Goal: Task Accomplishment & Management: Use online tool/utility

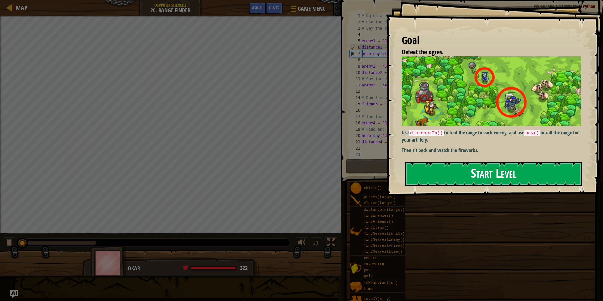
click at [478, 136] on div "Goal Defeat the ogres. Use distanceTo() to find the range to each enemy, and us…" at bounding box center [494, 98] width 217 height 196
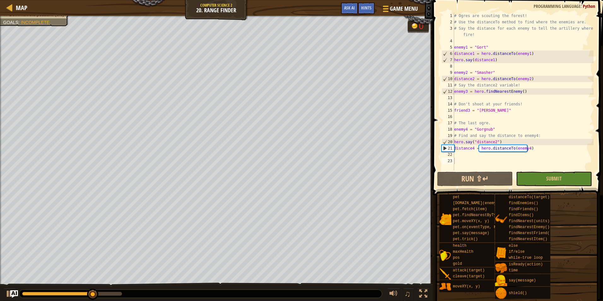
type textarea "hero.say("distance2")"
click at [501, 141] on div "# Ogres are scouting the forest! # Use the distanceTo method to find where the …" at bounding box center [523, 98] width 141 height 170
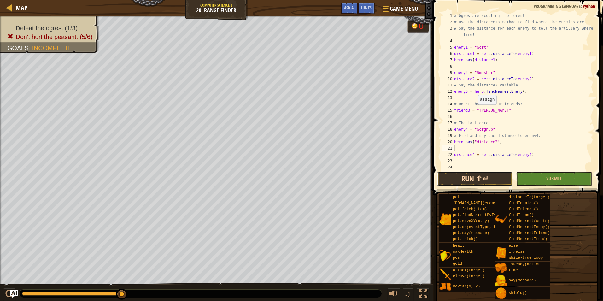
click at [498, 173] on button "Run ⇧↵" at bounding box center [475, 179] width 76 height 15
click at [518, 93] on div "# Ogres are scouting the forest! # Use the distanceTo method to find where the …" at bounding box center [523, 98] width 141 height 170
type textarea "enemy3 = hero.findNearestEnemy()"
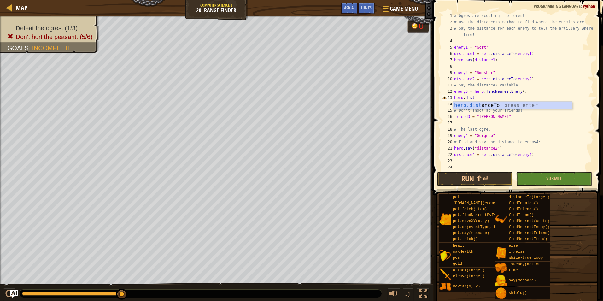
scroll to position [3, 1]
drag, startPoint x: 503, startPoint y: 103, endPoint x: 515, endPoint y: 98, distance: 13.1
click at [517, 0] on body "Map Computer Science 2 20. Range Finder Game Menu Done Hints Ask AI 1 ההההההההה…" at bounding box center [301, 0] width 603 height 0
click at [516, 106] on div "hero.dista nceTo press enter" at bounding box center [512, 113] width 119 height 23
drag, startPoint x: 502, startPoint y: 147, endPoint x: 455, endPoint y: 147, distance: 47.3
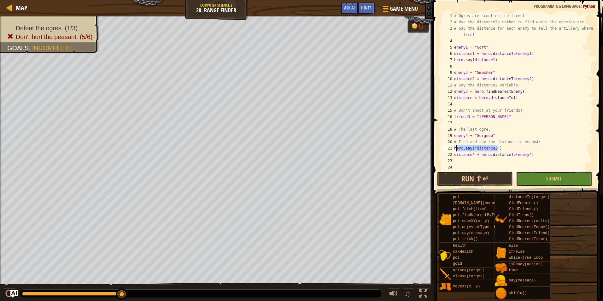
click at [455, 147] on div "# Ogres are scouting the forest! # Use the distanceTo method to find where the …" at bounding box center [523, 98] width 141 height 170
type textarea "hero.say("distance2")"
click at [508, 72] on div "# Ogres are scouting the forest! # Use the distanceTo method to find where the …" at bounding box center [523, 98] width 141 height 170
type textarea "enemy2 = "Smasher""
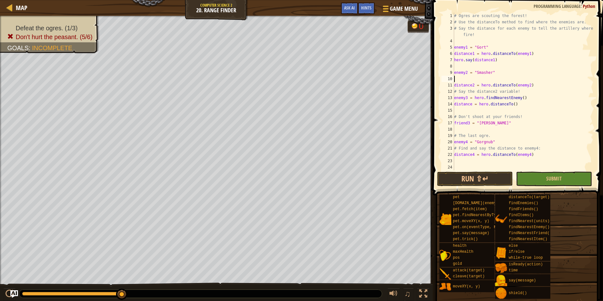
paste textarea "hero.say("distance2")"
click at [454, 107] on div "15" at bounding box center [447, 110] width 13 height 6
type textarea "# Don't shoot at your friends!"
click at [482, 177] on button "Run ⇧↵" at bounding box center [475, 179] width 76 height 15
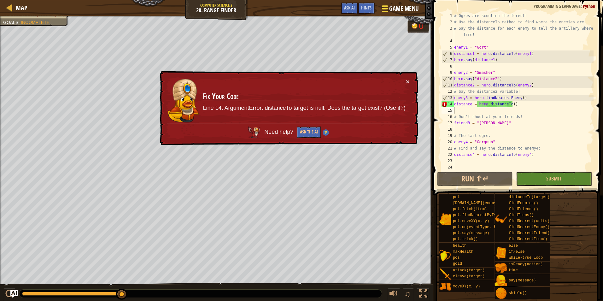
click at [387, 5] on div at bounding box center [385, 8] width 9 height 9
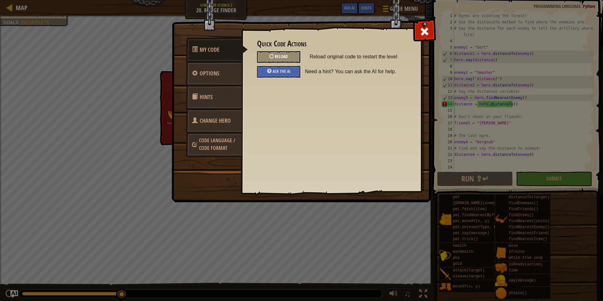
click at [273, 59] on div "Reload" at bounding box center [278, 57] width 43 height 12
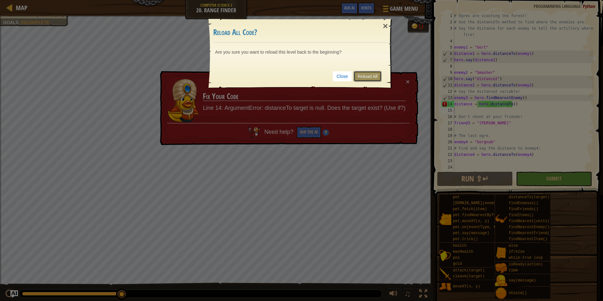
click at [369, 76] on link "Reload All" at bounding box center [367, 76] width 28 height 11
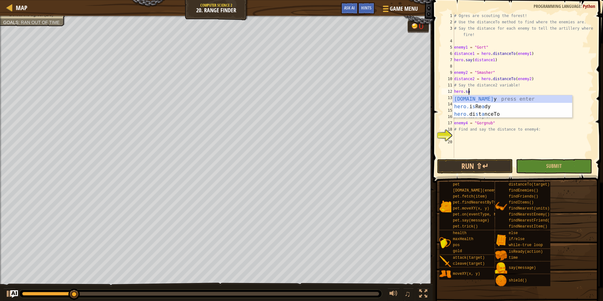
scroll to position [3, 1]
click at [499, 99] on div "hero.say press enter hero. i s Re a d y press enter" at bounding box center [512, 110] width 119 height 30
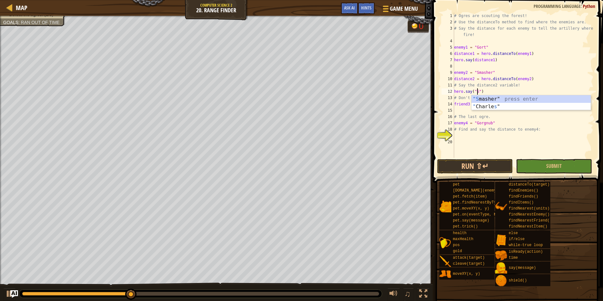
scroll to position [3, 2]
click at [485, 100] on div ""[PERSON_NAME]" press enter" at bounding box center [530, 106] width 119 height 23
type textarea "hero.say("Smasher")"
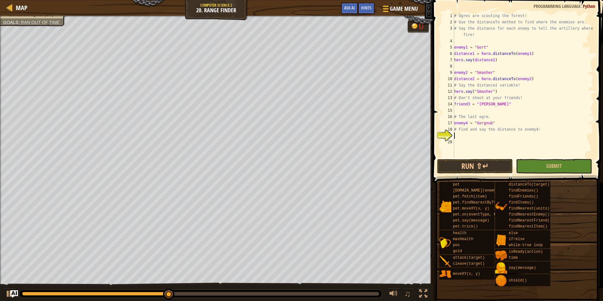
click at [465, 138] on div "# Ogres are scouting the forest! # Use the distanceTo method to find where the …" at bounding box center [523, 92] width 141 height 158
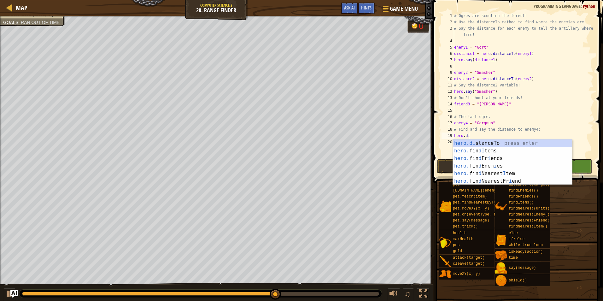
scroll to position [3, 1]
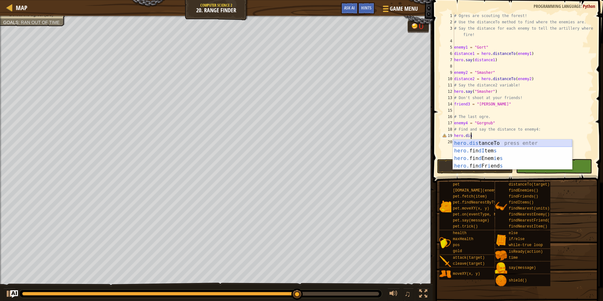
click at [483, 146] on div "hero.dis tanceTo press enter hero. fin dI tem s press enter hero. fin d Enem i …" at bounding box center [512, 161] width 119 height 45
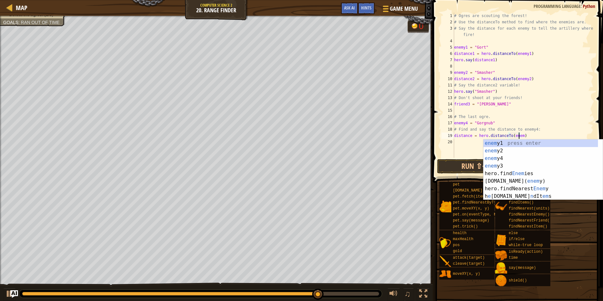
scroll to position [3, 5]
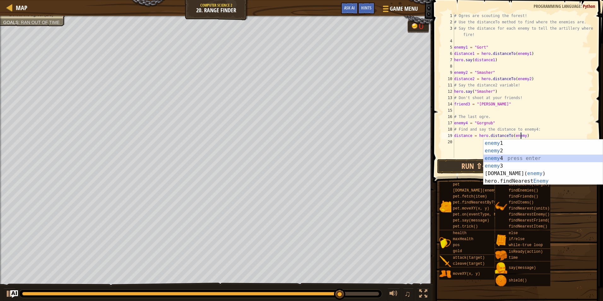
click at [504, 162] on div "enemy 1 press enter enemy 2 press enter enemy 4 press enter enemy 3 press enter…" at bounding box center [542, 169] width 119 height 61
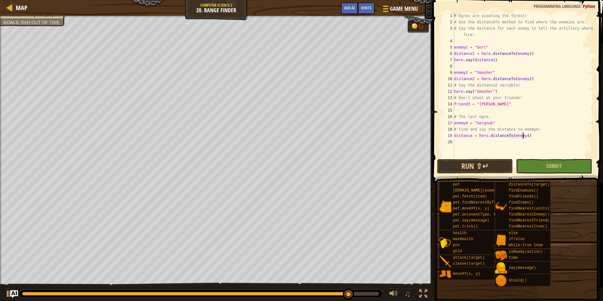
click at [528, 137] on div "# Ogres are scouting the forest! # Use the distanceTo method to find where the …" at bounding box center [523, 92] width 141 height 158
click at [478, 167] on button "Run ⇧↵" at bounding box center [475, 166] width 76 height 15
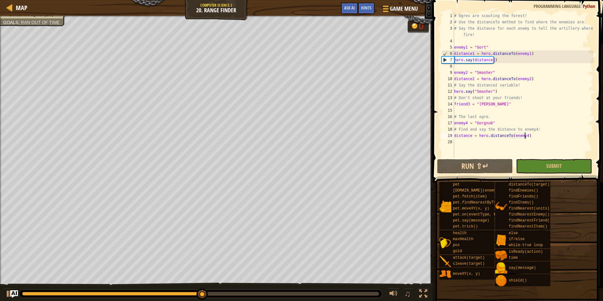
click at [559, 179] on span at bounding box center [517, 268] width 166 height 187
drag, startPoint x: 559, startPoint y: 179, endPoint x: 555, endPoint y: 170, distance: 10.3
click at [555, 170] on button "Submit" at bounding box center [554, 166] width 76 height 15
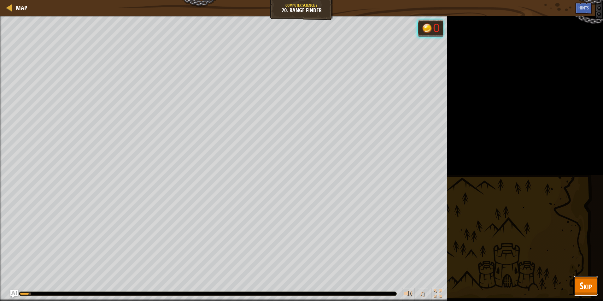
click at [586, 286] on span "Skip" at bounding box center [586, 285] width 12 height 13
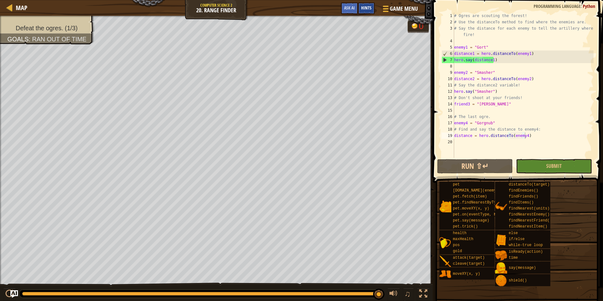
click at [371, 8] on span "Hints" at bounding box center [366, 8] width 10 height 6
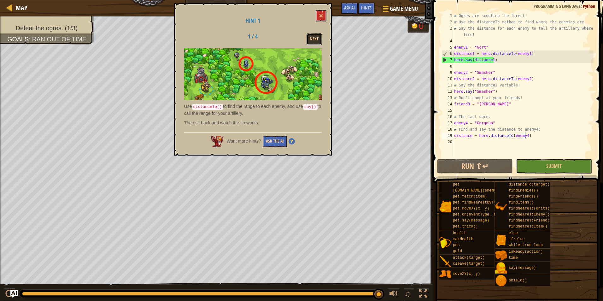
click at [312, 44] on button "Next" at bounding box center [314, 39] width 15 height 12
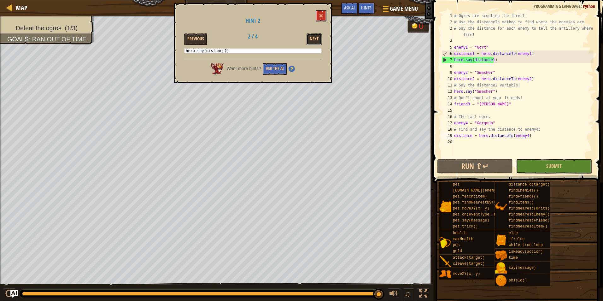
click at [312, 44] on button "Next" at bounding box center [314, 39] width 15 height 12
click at [485, 93] on div "# Ogres are scouting the forest! # Use the distanceTo method to find where the …" at bounding box center [523, 92] width 141 height 158
click at [488, 86] on div "# Ogres are scouting the forest! # Use the distanceTo method to find where the …" at bounding box center [523, 92] width 141 height 158
click at [488, 92] on div "# Ogres are scouting the forest! # Use the distanceTo method to find where the …" at bounding box center [523, 92] width 141 height 158
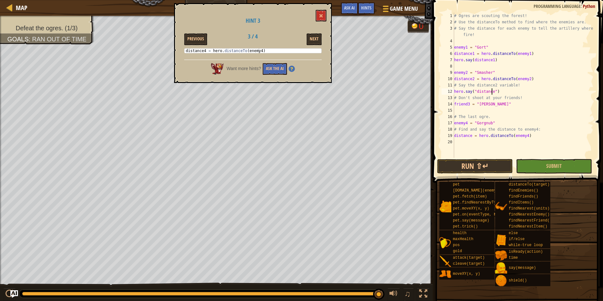
scroll to position [3, 3]
click at [480, 165] on button "Run ⇧↵" at bounding box center [475, 166] width 76 height 15
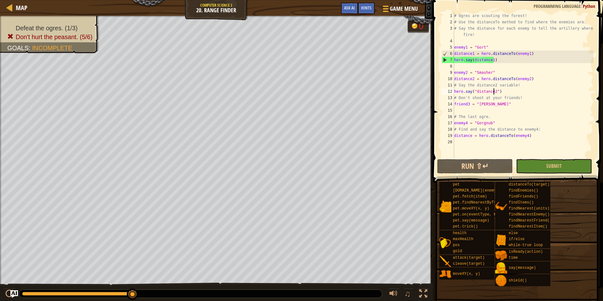
click at [499, 94] on div "# Ogres are scouting the forest! # Use the distanceTo method to find where the …" at bounding box center [523, 92] width 141 height 158
click at [521, 160] on button "Submit" at bounding box center [554, 166] width 76 height 15
click at [495, 91] on div "# Ogres are scouting the forest! # Use the distanceTo method to find where the …" at bounding box center [523, 92] width 141 height 158
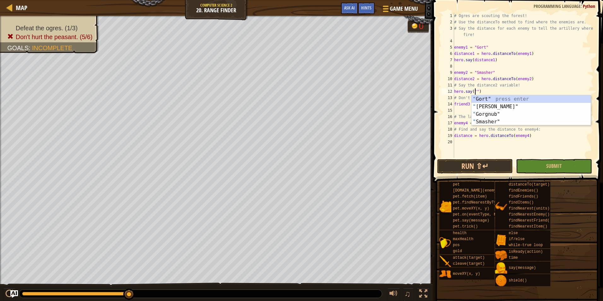
click at [565, 82] on div "# Ogres are scouting the forest! # Use the distanceTo method to find where the …" at bounding box center [523, 92] width 141 height 158
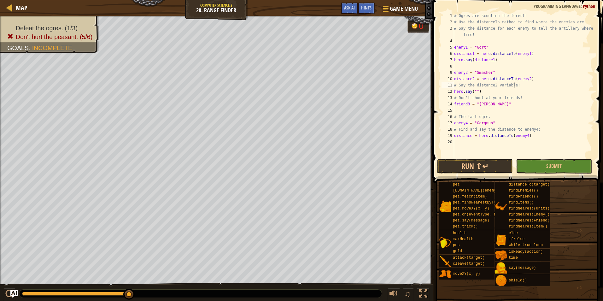
click at [267, 22] on div "Map Computer Science 2 20. Range Finder Game Menu Done Hints Ask AI 1 ההההההההה…" at bounding box center [301, 150] width 603 height 301
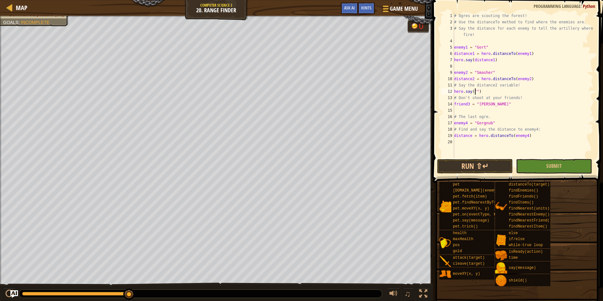
click at [476, 92] on div "# Ogres are scouting the forest! # Use the distanceTo method to find where the …" at bounding box center [523, 92] width 141 height 158
click at [351, 11] on button "Ask AI" at bounding box center [349, 9] width 17 height 12
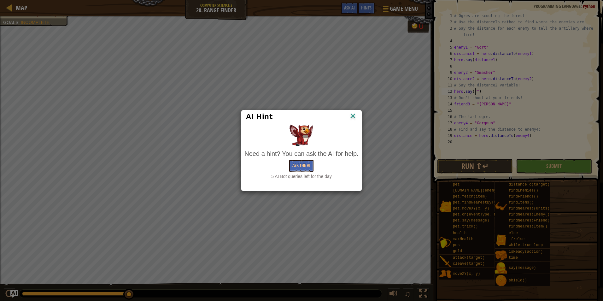
click at [293, 156] on div "Need a hint? You can ask the AI for help." at bounding box center [301, 153] width 114 height 9
click at [294, 159] on div "Need a hint? You can ask the AI for help. Ask the AI 5 AI Bot queries left for …" at bounding box center [301, 164] width 114 height 30
click at [294, 172] on div "Need a hint? You can ask the AI for help. Ask the AI 5 AI Bot queries left for …" at bounding box center [301, 164] width 114 height 30
click at [295, 168] on button "Ask the AI" at bounding box center [301, 166] width 24 height 12
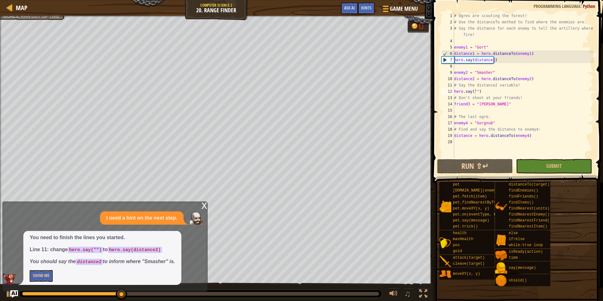
drag, startPoint x: 52, startPoint y: 284, endPoint x: 53, endPoint y: 279, distance: 4.8
click at [53, 283] on div "You need to finish the lines you started. Line 11: change hero.say("") to hero.…" at bounding box center [102, 258] width 158 height 54
click at [51, 275] on button "Show Me" at bounding box center [41, 276] width 23 height 12
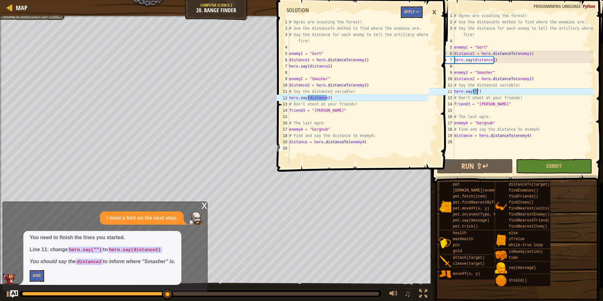
click at [477, 91] on div "# Ogres are scouting the forest! # Use the distanceTo method to find where the …" at bounding box center [523, 92] width 141 height 158
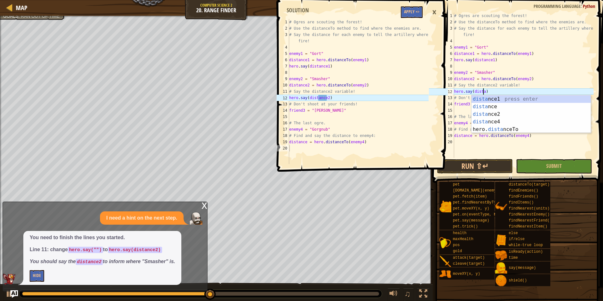
scroll to position [3, 2]
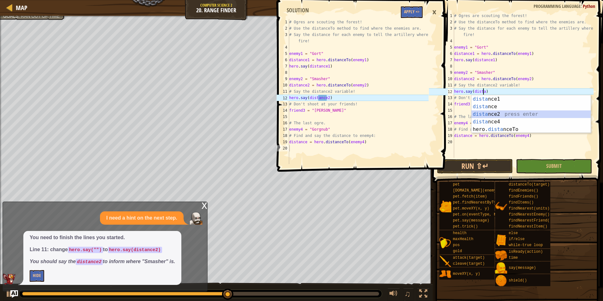
click at [477, 115] on div "dista nce1 press enter dista nce press enter dista nce2 press enter dista nce4 …" at bounding box center [530, 121] width 119 height 53
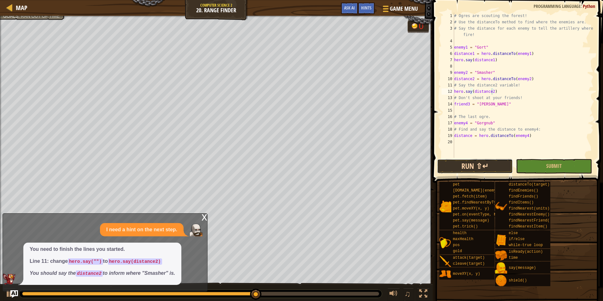
click at [484, 170] on button "Run ⇧↵" at bounding box center [475, 166] width 76 height 15
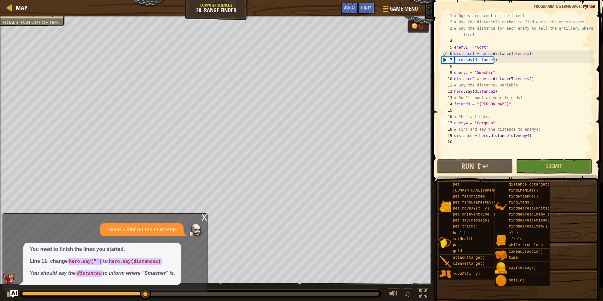
click at [502, 124] on div "# Ogres are scouting the forest! # Use the distanceTo method to find where the …" at bounding box center [523, 92] width 141 height 158
type textarea "enemy4 = "Gorgnub""
click at [502, 124] on div "# Ogres are scouting the forest! # Use the distanceTo method to find where the …" at bounding box center [523, 92] width 141 height 158
click at [497, 121] on div "# Ogres are scouting the forest! # Use the distanceTo method to find where the …" at bounding box center [523, 85] width 141 height 145
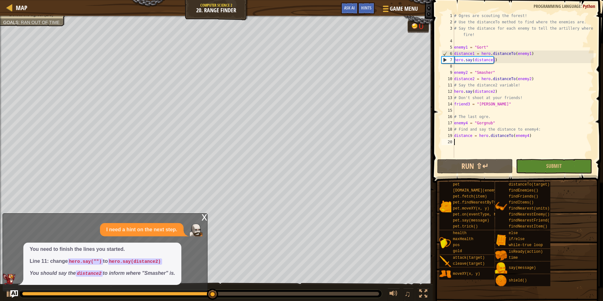
click at [460, 140] on div "# Ogres are scouting the forest! # Use the distanceTo method to find where the …" at bounding box center [523, 92] width 141 height 158
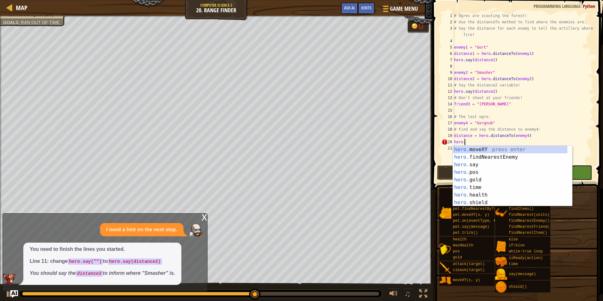
scroll to position [3, 1]
click at [458, 149] on div "hero.s ay press enter hero.s hield press enter hero. i s Ready press enter hero…" at bounding box center [510, 184] width 114 height 76
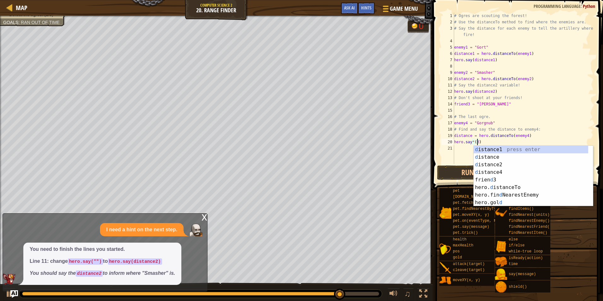
scroll to position [3, 2]
click at [484, 172] on div "dis tance1 press enter dis tance press enter dis tance2 press enter dis tance4 …" at bounding box center [533, 184] width 119 height 76
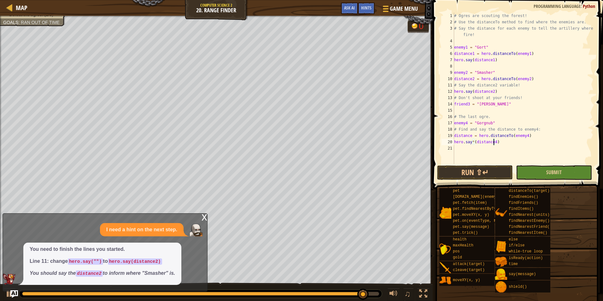
type textarea "hero.say*(distance4)"
click at [577, 166] on button "Submit" at bounding box center [554, 172] width 76 height 15
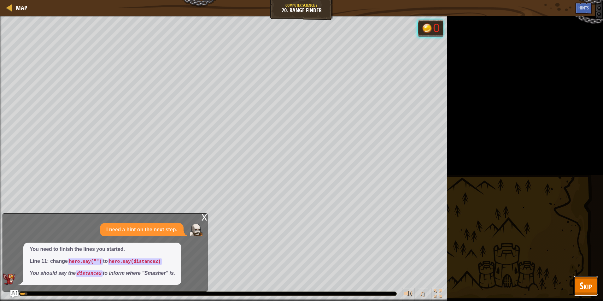
click at [578, 290] on button "Skip" at bounding box center [585, 286] width 25 height 20
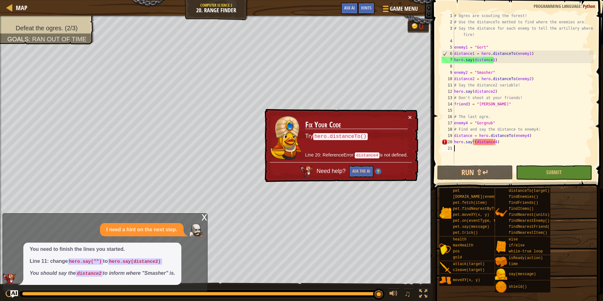
scroll to position [3, 0]
click at [503, 145] on div "# Ogres are scouting the forest! # Use the distanceTo method to find where the …" at bounding box center [523, 95] width 141 height 164
click at [501, 138] on div "# Ogres are scouting the forest! # Use the distanceTo method to find where the …" at bounding box center [523, 95] width 141 height 164
click at [502, 142] on div "# Ogres are scouting the forest! # Use the distanceTo method to find where the …" at bounding box center [523, 95] width 141 height 164
type textarea "hero.say*(distance4)"
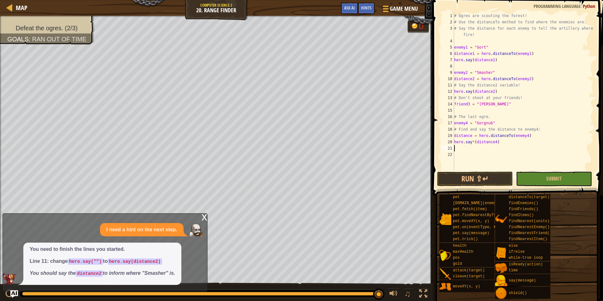
type textarea "hero.say*(distance4)"
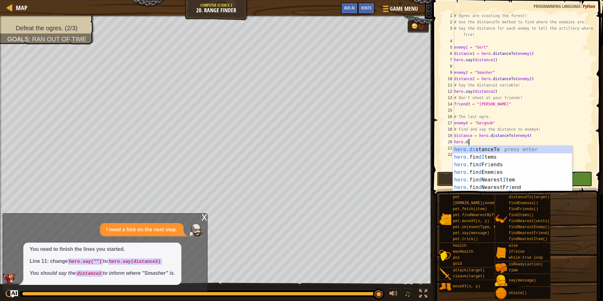
scroll to position [3, 1]
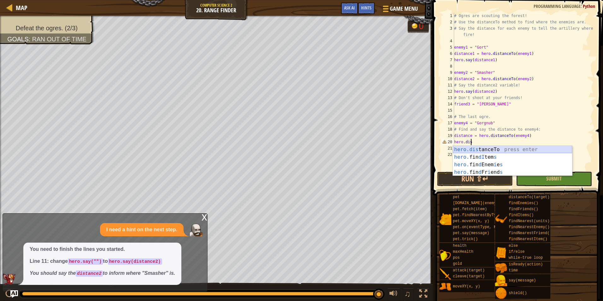
click at [502, 148] on div "hero.dis tanceTo press enter hero. fin dI tem s press enter hero. fin d Enem i …" at bounding box center [512, 168] width 119 height 45
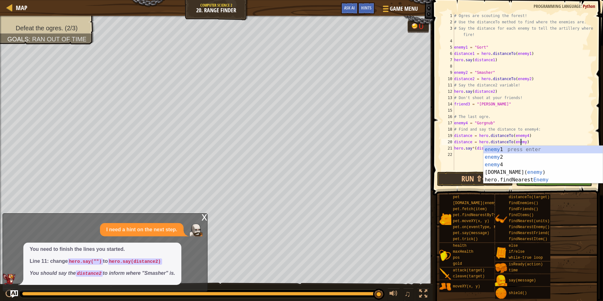
scroll to position [3, 5]
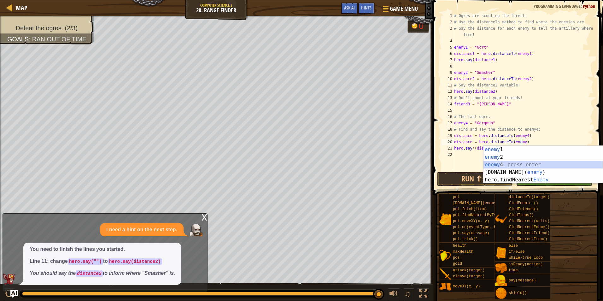
click at [506, 166] on div "enemy 1 press enter enemy 2 press enter enemy 4 press enter [DOMAIN_NAME]( enem…" at bounding box center [542, 172] width 119 height 53
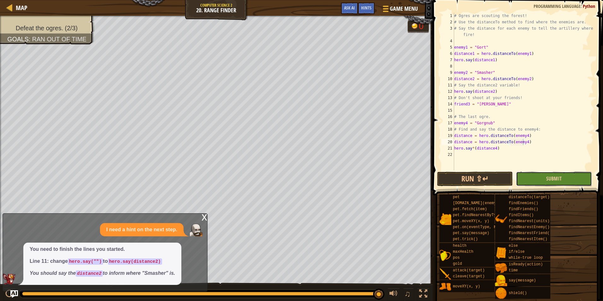
click at [539, 176] on button "Submit" at bounding box center [554, 179] width 76 height 15
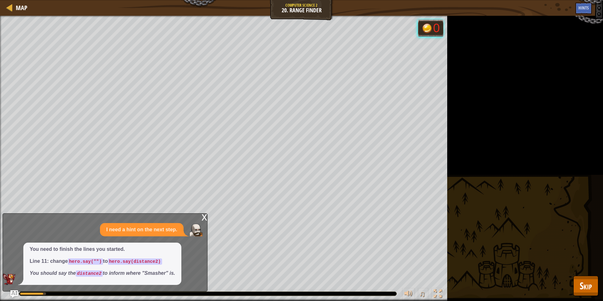
click at [470, 228] on div "Defeat the ogres. (2/3) Goals : Running... 0 ♫ Smasher - ogre 120 x: 35 y: 28 N…" at bounding box center [301, 158] width 603 height 285
click at [587, 285] on span "Skip" at bounding box center [586, 285] width 12 height 13
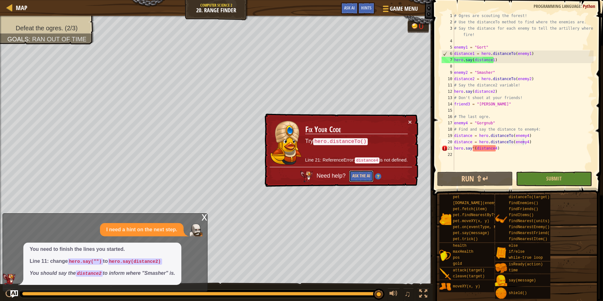
click at [353, 175] on button "Ask the AI" at bounding box center [361, 176] width 24 height 12
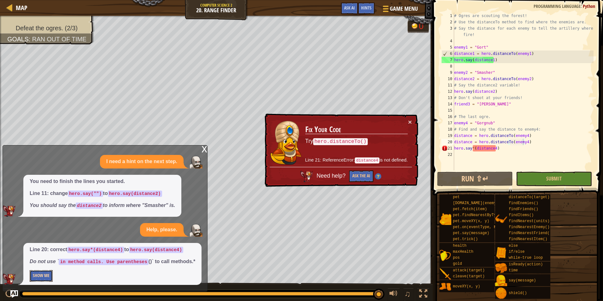
click at [46, 272] on button "Show Me" at bounding box center [41, 276] width 23 height 12
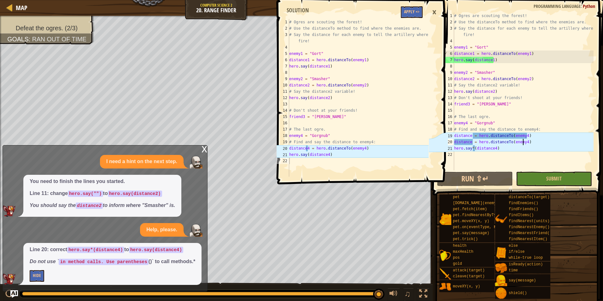
click at [470, 142] on div "# Ogres are scouting the forest! # Use the distanceTo method to find where the …" at bounding box center [523, 98] width 141 height 170
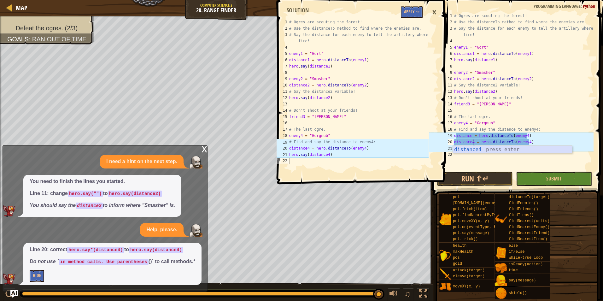
click at [490, 150] on div "distance4 press enter" at bounding box center [512, 157] width 119 height 23
type textarea "distance4 = hero.distanceTo(enemy4)"
click at [412, 11] on button "Apply =>" at bounding box center [412, 12] width 22 height 12
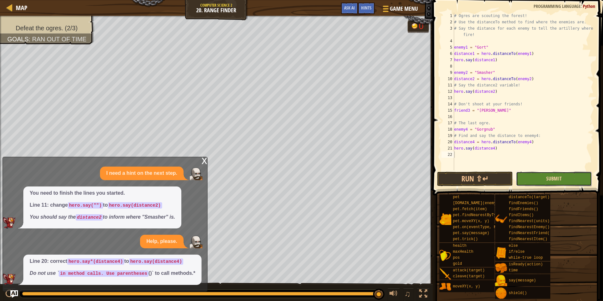
click at [547, 181] on span "Submit" at bounding box center [553, 178] width 15 height 7
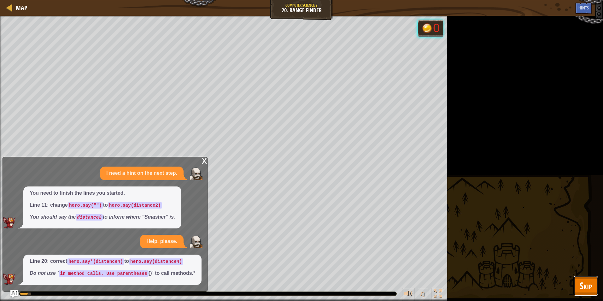
click at [581, 283] on span "Skip" at bounding box center [586, 285] width 12 height 13
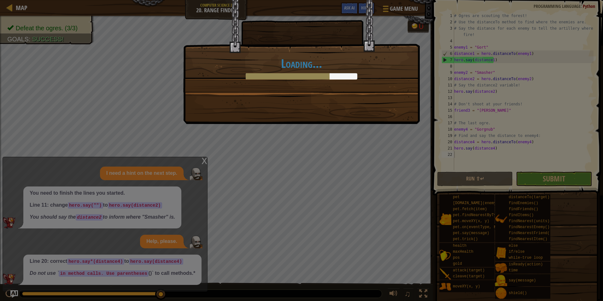
click at [346, 104] on div "Loading..." at bounding box center [301, 62] width 236 height 124
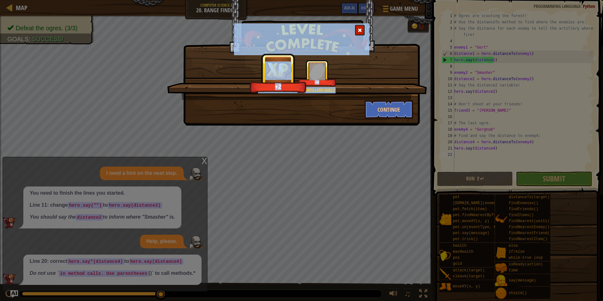
click at [388, 95] on div "Woe to the foe below an artillery shell! +2 +0" at bounding box center [297, 80] width 260 height 40
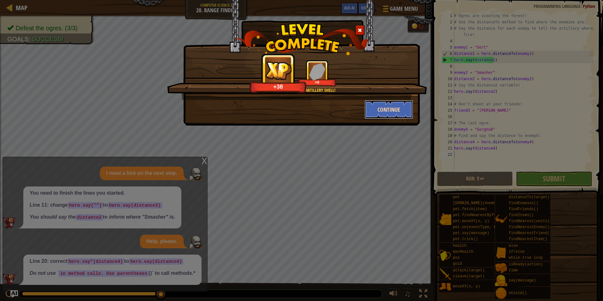
click at [389, 109] on button "Continue" at bounding box center [389, 109] width 49 height 19
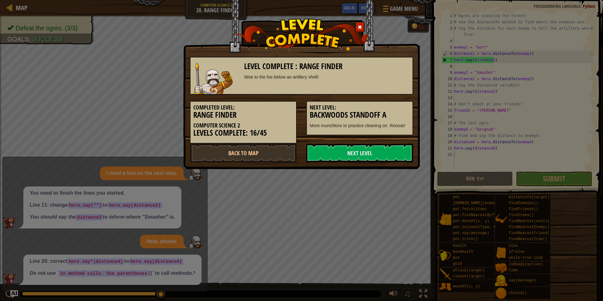
click at [189, 126] on div "Completed Level: Range Finder Computer Science 2 Levels Complete: 16/45" at bounding box center [243, 119] width 116 height 49
click at [350, 148] on link "Next Level" at bounding box center [359, 152] width 107 height 19
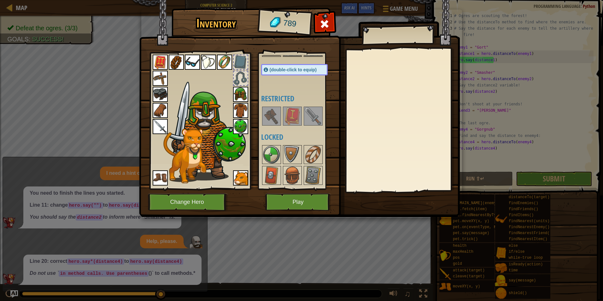
scroll to position [32, 0]
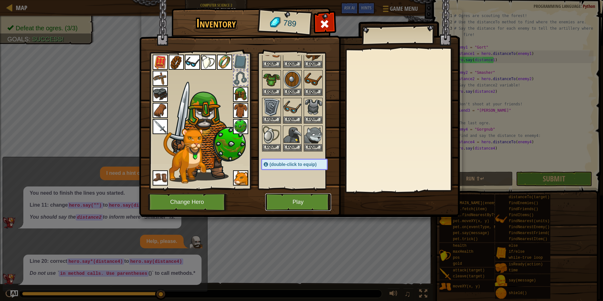
click at [291, 207] on button "Play" at bounding box center [298, 201] width 66 height 17
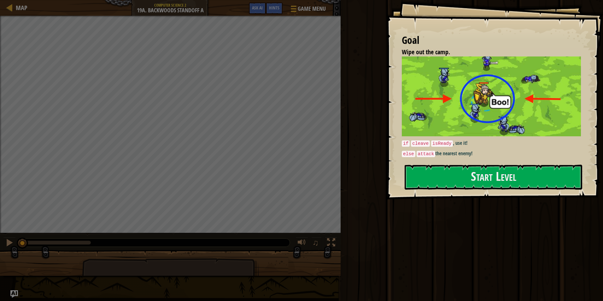
click at [427, 162] on div "Goal Wipe out the camp. if cleave isReady , use it! else attack the nearest ene…" at bounding box center [494, 99] width 217 height 199
click at [428, 175] on button "Start Level" at bounding box center [494, 177] width 178 height 25
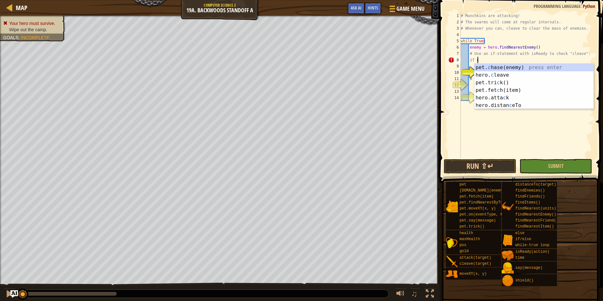
scroll to position [3, 1]
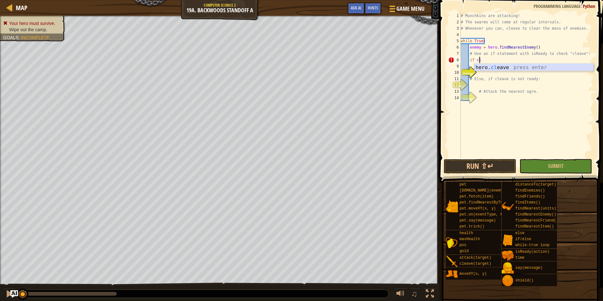
click at [505, 67] on div "hero. cl eave press enter" at bounding box center [533, 75] width 119 height 23
click at [486, 60] on div "# Munchkins are attacking! # The swarms will come at regular intervals. # Whene…" at bounding box center [526, 92] width 134 height 158
click at [483, 60] on div "# Munchkins are attacking! # The swarms will come at regular intervals. # Whene…" at bounding box center [526, 92] width 134 height 158
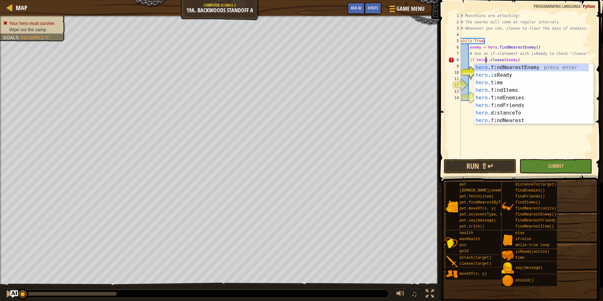
scroll to position [3, 3]
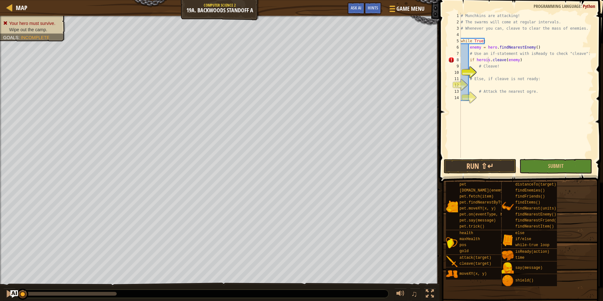
click at [490, 0] on body "Map Computer Science 2 19a. Backwoods Standoff A Game Menu Done Hints Ask AI 1 …" at bounding box center [301, 0] width 603 height 0
click at [487, 61] on div "# Munchkins are attacking! # The swarms will come at regular intervals. # Whene…" at bounding box center [526, 92] width 134 height 158
click at [506, 67] on div "hero . isRead y press enter" at bounding box center [533, 75] width 119 height 23
type textarea "if hero.isReady("cleave").cleave(enemy)"
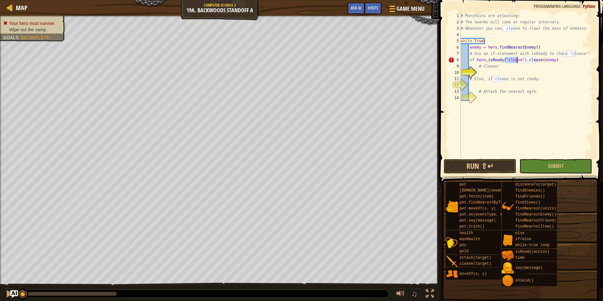
click at [483, 75] on div "# Munchkins are attacking! # The swarms will come at regular intervals. # Whene…" at bounding box center [526, 92] width 134 height 158
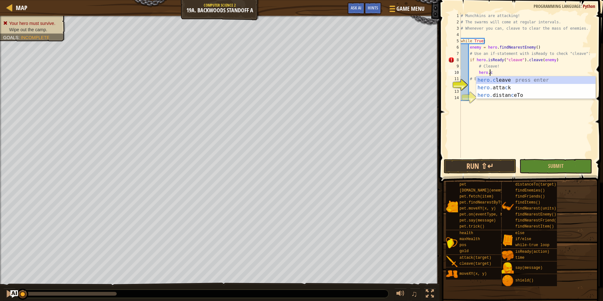
scroll to position [3, 2]
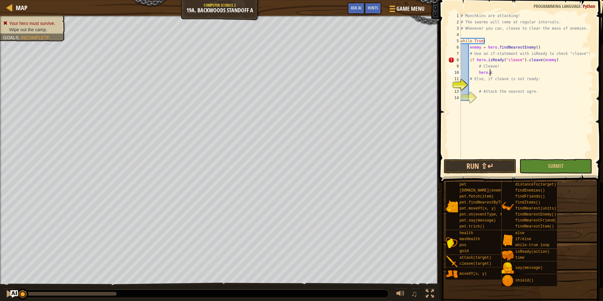
click at [494, 75] on div "# Munchkins are attacking! # The swarms will come at regular intervals. # Whene…" at bounding box center [526, 92] width 134 height 158
click at [487, 79] on div "hero.cleave press enter" at bounding box center [535, 87] width 119 height 23
type textarea "hero.cleave(enemy)"
click at [485, 85] on div "# Munchkins are attacking! # The swarms will come at regular intervals. # Whene…" at bounding box center [526, 92] width 134 height 158
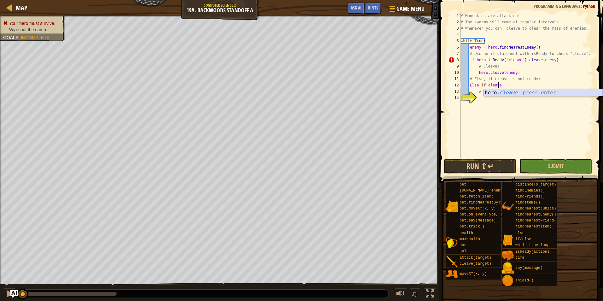
click at [496, 96] on div "hero. cleave press enter" at bounding box center [542, 100] width 119 height 23
click at [493, 85] on div "# Munchkins are attacking! # The swarms will come at regular intervals. # Whene…" at bounding box center [526, 92] width 134 height 158
click at [494, 84] on div "# Munchkins are attacking! # The swarms will come at regular intervals. # Whene…" at bounding box center [526, 92] width 134 height 158
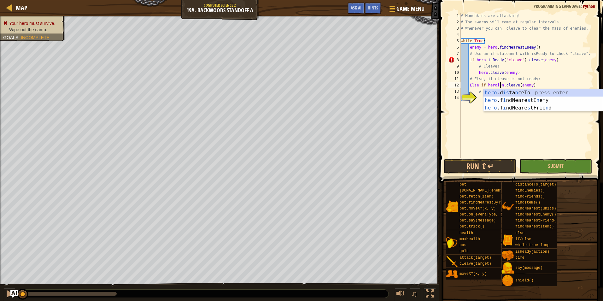
scroll to position [3, 4]
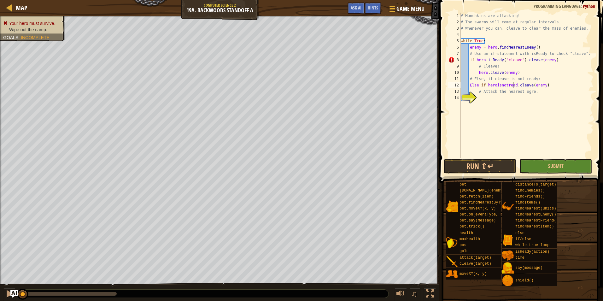
type textarea "Else if heroisnotready.cleave(enemy)"
click at [496, 100] on div "# Munchkins are attacking! # The swarms will come at regular intervals. # Whene…" at bounding box center [526, 92] width 134 height 158
click at [495, 108] on div "hero.[PERSON_NAME] press enter" at bounding box center [535, 113] width 119 height 23
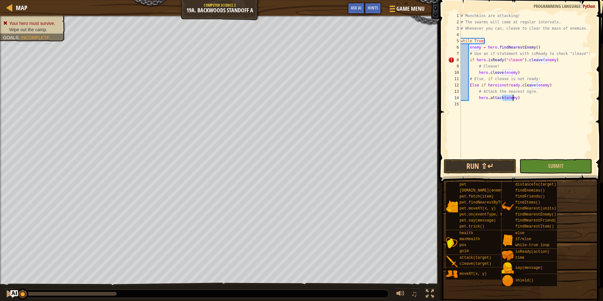
click at [475, 64] on div "# Munchkins are attacking! # The swarms will come at regular intervals. # Whene…" at bounding box center [526, 92] width 134 height 158
click at [476, 62] on div "# Munchkins are attacking! # The swarms will come at regular intervals. # Whene…" at bounding box center [526, 92] width 134 height 158
click at [506, 60] on div "# Munchkins are attacking! # The swarms will come at regular intervals. # Whene…" at bounding box center [526, 92] width 134 height 158
drag, startPoint x: 552, startPoint y: 61, endPoint x: 523, endPoint y: 61, distance: 29.3
click at [523, 61] on div "# Munchkins are attacking! # The swarms will come at regular intervals. # Whene…" at bounding box center [526, 92] width 134 height 158
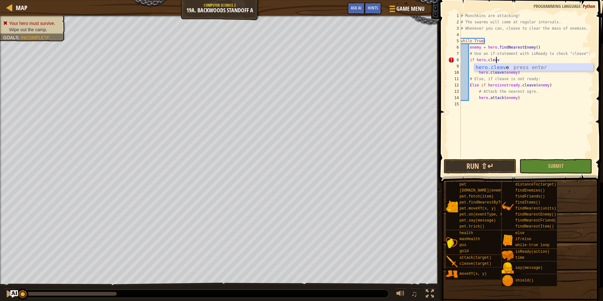
click at [505, 69] on div "hero.cleav e press enter" at bounding box center [533, 75] width 119 height 23
click at [486, 60] on div "# Munchkins are attacking! # The swarms will come at regular intervals. # Whene…" at bounding box center [526, 92] width 134 height 158
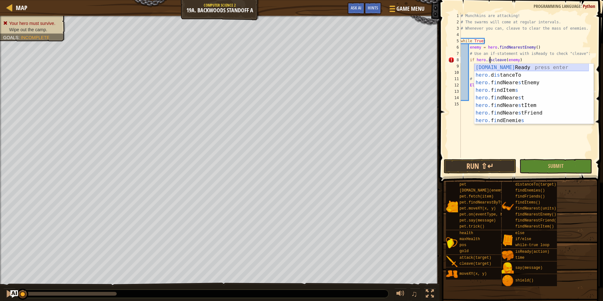
click at [510, 68] on div "[DOMAIN_NAME] Ready press enter hero. d is tanceTo press enter hero. f i ndNear…" at bounding box center [531, 102] width 114 height 76
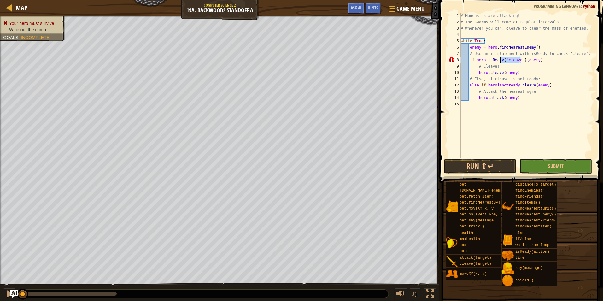
drag, startPoint x: 521, startPoint y: 58, endPoint x: 501, endPoint y: 61, distance: 20.4
click at [501, 61] on div "# Munchkins are attacking! # The swarms will come at regular intervals. # Whene…" at bounding box center [526, 92] width 134 height 158
type textarea "if hero.isReadycleave(enemy)"
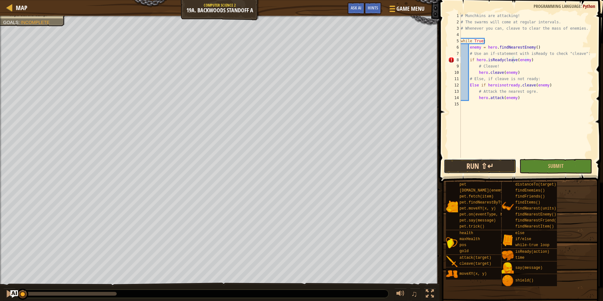
click at [458, 165] on button "Run ⇧↵" at bounding box center [480, 166] width 73 height 15
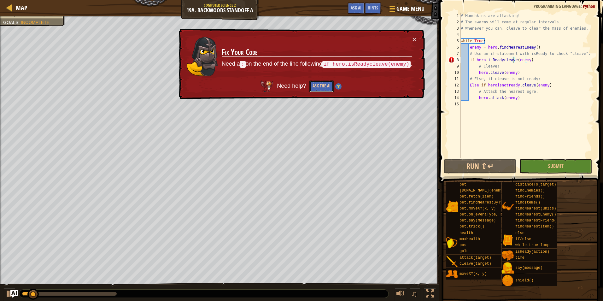
click at [314, 85] on button "Ask the AI" at bounding box center [321, 86] width 24 height 12
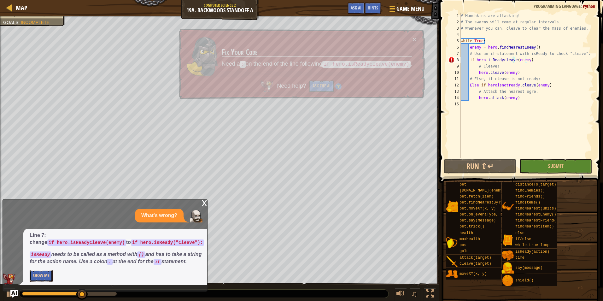
click at [37, 275] on button "Show Me" at bounding box center [41, 276] width 23 height 12
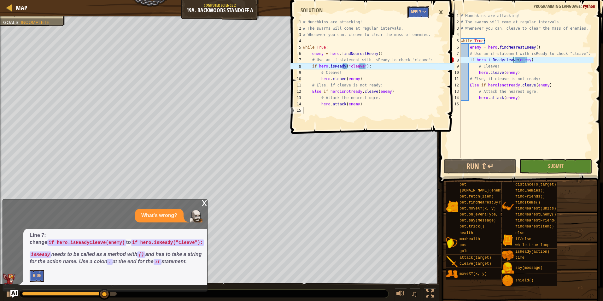
click at [419, 13] on button "Apply =>" at bounding box center [418, 12] width 22 height 12
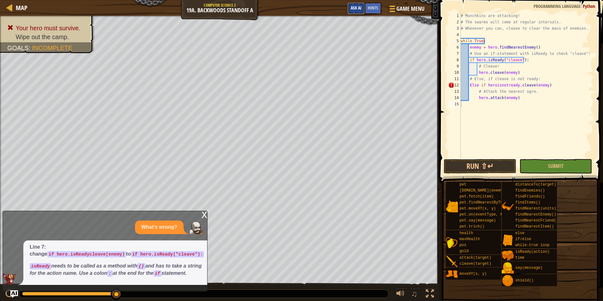
click at [349, 14] on button "Ask AI" at bounding box center [355, 9] width 17 height 12
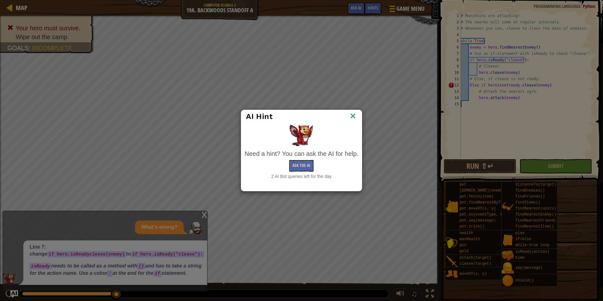
click at [351, 117] on img at bounding box center [353, 116] width 8 height 9
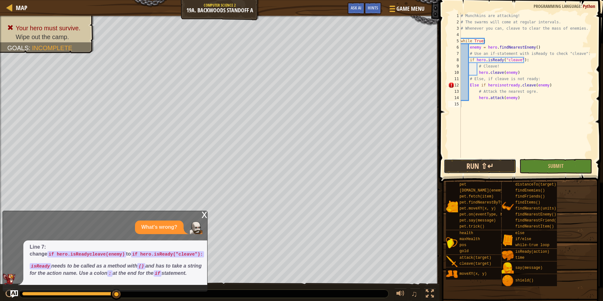
click at [487, 168] on button "Run ⇧↵" at bounding box center [480, 166] width 73 height 15
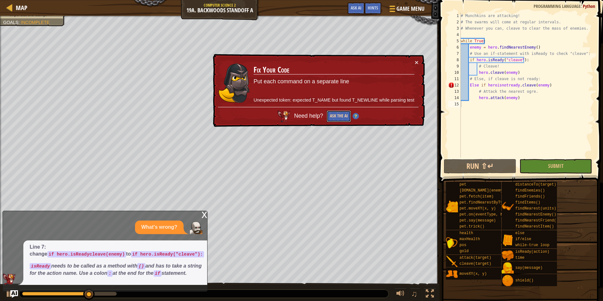
click at [335, 114] on button "Ask the AI" at bounding box center [339, 116] width 24 height 12
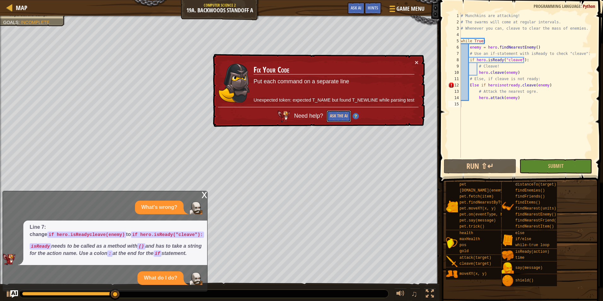
click at [335, 114] on button "Ask the AI" at bounding box center [339, 116] width 24 height 12
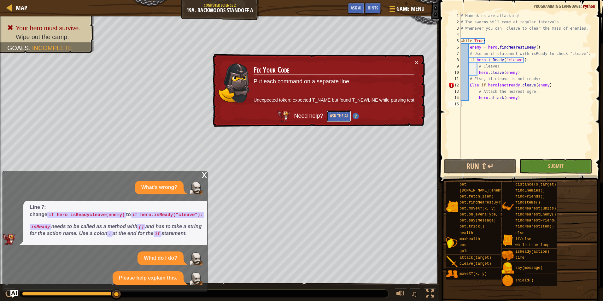
click at [334, 113] on button "Ask the AI" at bounding box center [339, 116] width 24 height 12
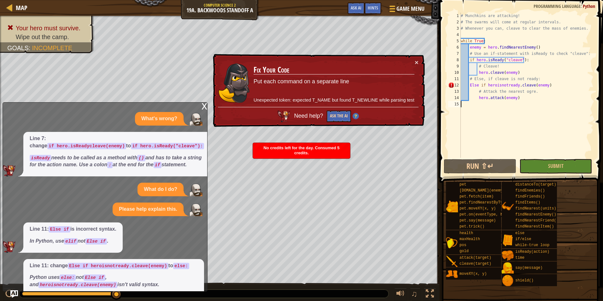
scroll to position [30, 0]
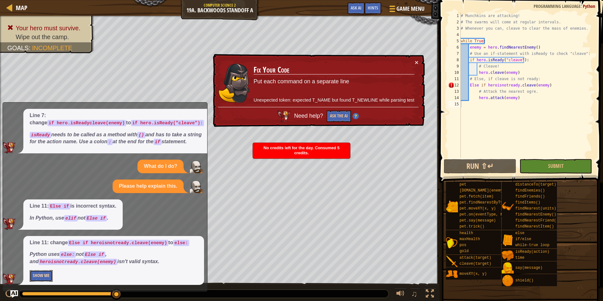
click at [52, 270] on button "Show Me" at bounding box center [41, 276] width 23 height 12
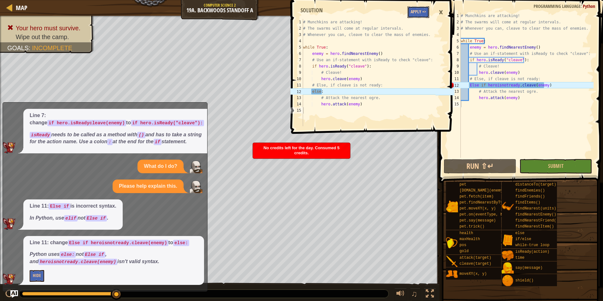
click at [422, 13] on button "Apply =>" at bounding box center [418, 12] width 22 height 12
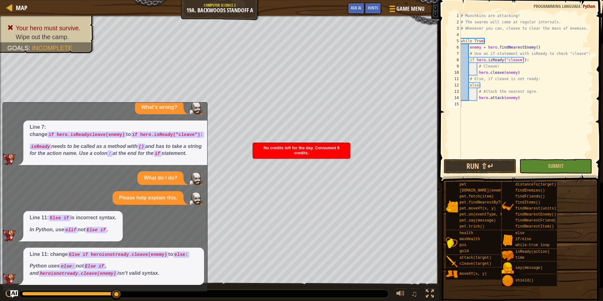
scroll to position [19, 0]
click at [552, 158] on span at bounding box center [521, 82] width 169 height 201
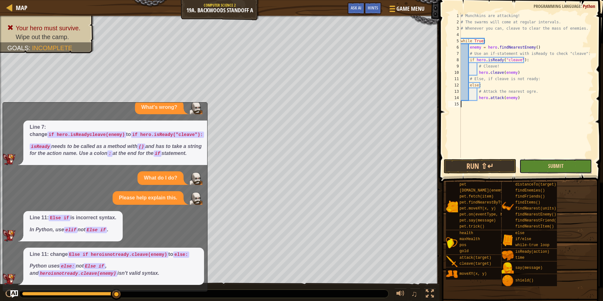
click at [549, 166] on span "Submit" at bounding box center [555, 165] width 15 height 7
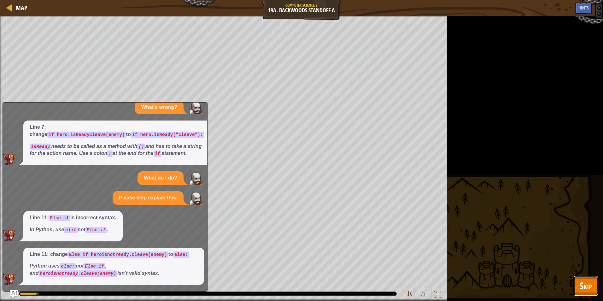
click at [582, 283] on span "Skip" at bounding box center [586, 285] width 12 height 13
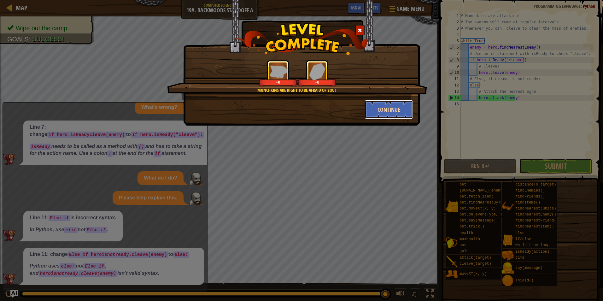
click at [383, 107] on button "Continue" at bounding box center [389, 109] width 49 height 19
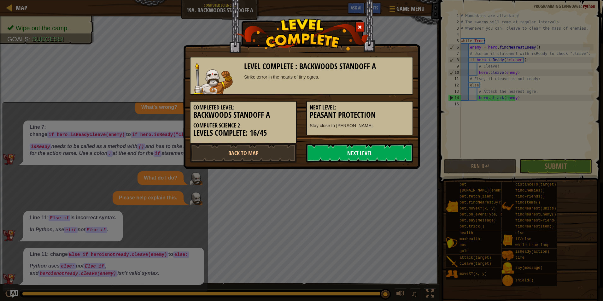
click at [356, 149] on link "Next Level" at bounding box center [359, 152] width 107 height 19
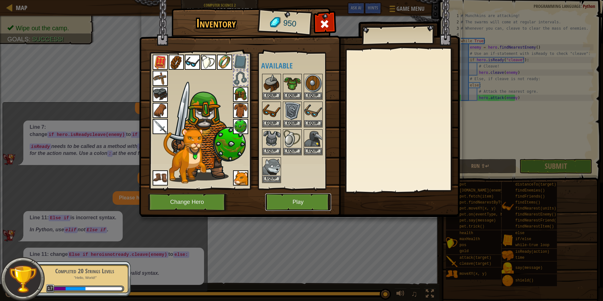
click at [296, 203] on button "Play" at bounding box center [298, 201] width 66 height 17
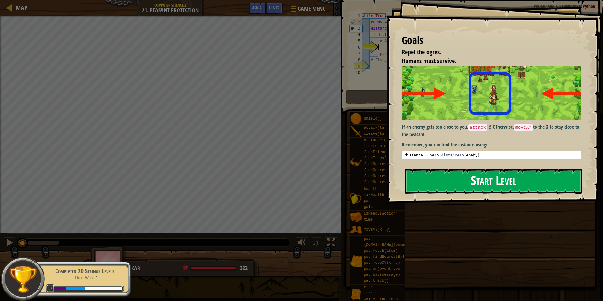
click at [467, 177] on button "Start Level" at bounding box center [494, 181] width 178 height 25
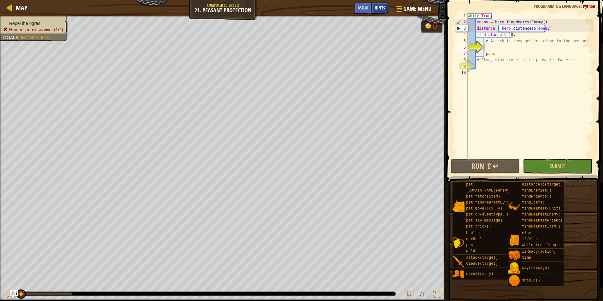
click at [376, 7] on span "Hints" at bounding box center [380, 8] width 10 height 6
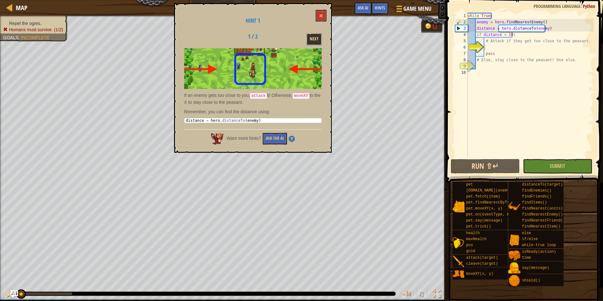
click at [312, 41] on button "Next" at bounding box center [314, 39] width 15 height 12
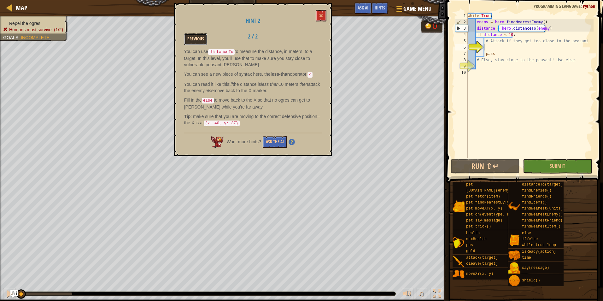
click at [206, 39] on button "Previous" at bounding box center [195, 39] width 23 height 12
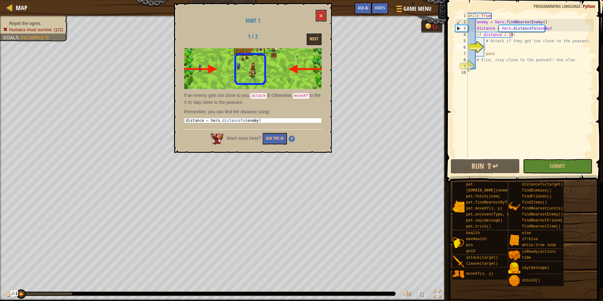
click at [328, 12] on div "Hint 1 1 / 2 Next If an enemy gets too close to you, attack it! Otherwise, move…" at bounding box center [253, 77] width 158 height 149
click at [324, 13] on button at bounding box center [321, 16] width 11 height 12
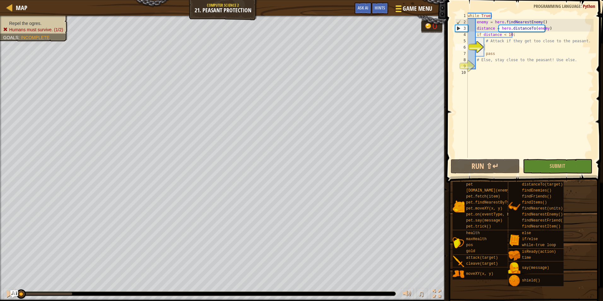
click at [394, 13] on div at bounding box center [398, 8] width 9 height 9
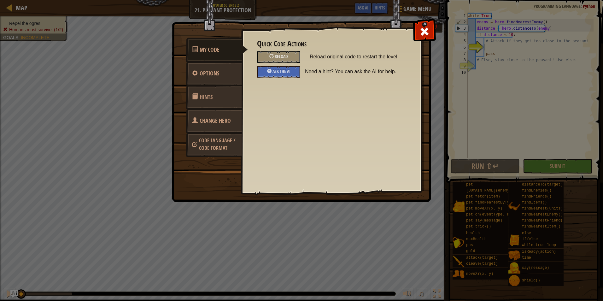
click at [220, 87] on link "Hints" at bounding box center [214, 97] width 56 height 25
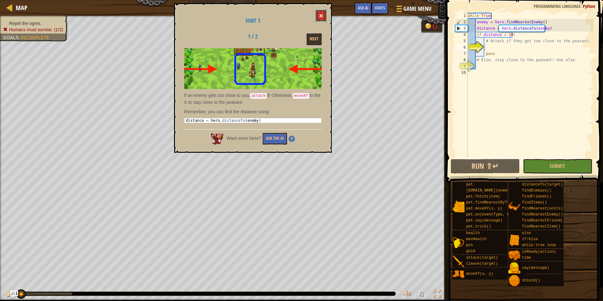
click at [322, 18] on button at bounding box center [321, 16] width 11 height 12
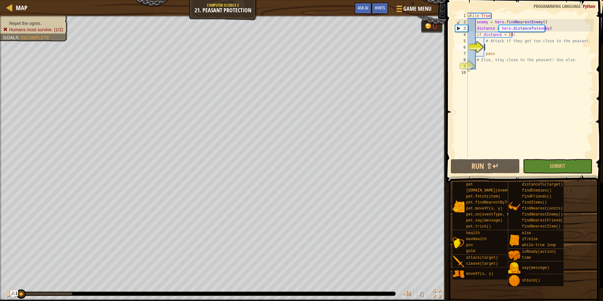
click at [496, 47] on div "while True : enemy = hero . findNearestEnemy ( ) distance = hero . distanceTo (…" at bounding box center [529, 92] width 127 height 158
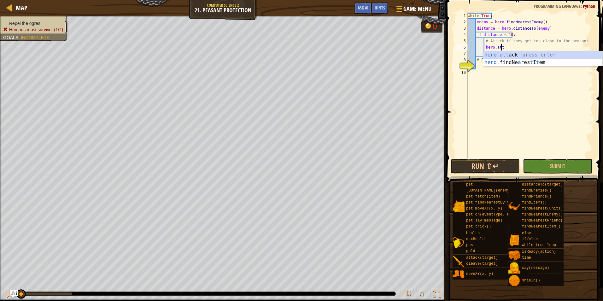
scroll to position [3, 3]
click at [533, 53] on div "hero.[PERSON_NAME] press enter" at bounding box center [542, 62] width 119 height 23
type textarea "hero.attack(enemy)"
click at [499, 67] on div "while True : enemy = hero . findNearestEnemy ( ) distance = hero . distanceTo (…" at bounding box center [529, 92] width 127 height 158
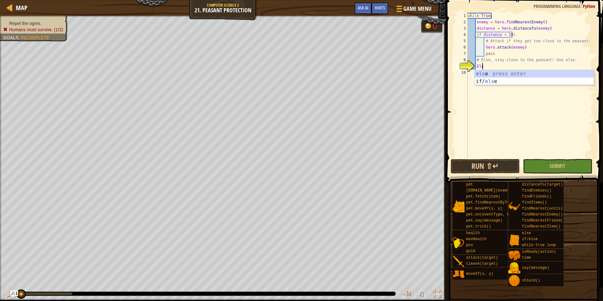
type textarea "Else"
click at [495, 74] on div "else press enter if/ else press enter" at bounding box center [534, 85] width 119 height 30
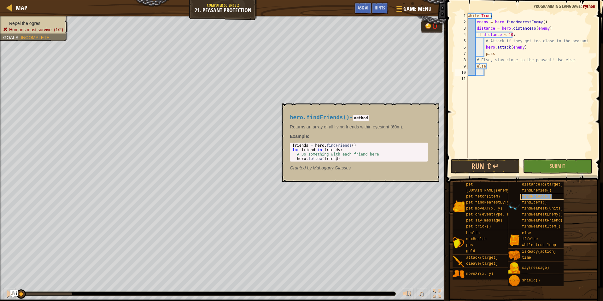
type textarea "findFriends()"
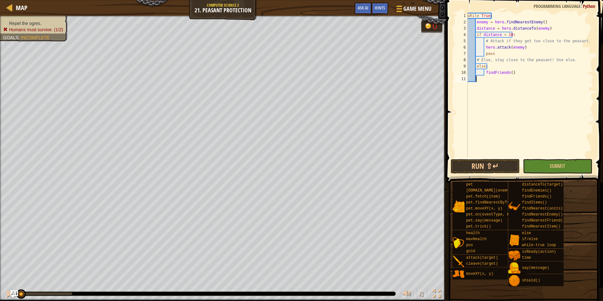
click at [482, 77] on div "while True : enemy = hero . findNearestEnemy ( ) distance = hero . distanceTo (…" at bounding box center [529, 92] width 127 height 158
click at [374, 5] on div "Hints" at bounding box center [379, 9] width 17 height 12
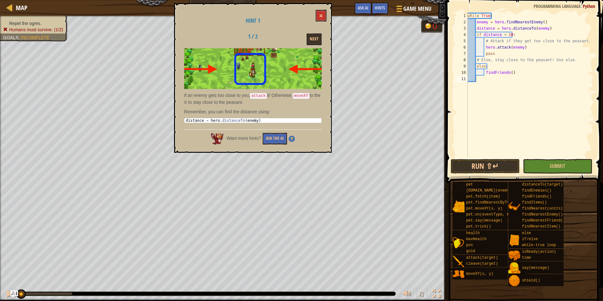
click at [272, 144] on div "Hint 1 1 / 2 Next If an enemy gets too close to you, attack it! Otherwise, move…" at bounding box center [253, 77] width 158 height 149
type textarea "findFriends()"
click at [517, 75] on div "while True : enemy = hero . findNearestEnemy ( ) distance = hero . distanceTo (…" at bounding box center [529, 92] width 127 height 158
click at [308, 38] on button "Next" at bounding box center [314, 39] width 15 height 12
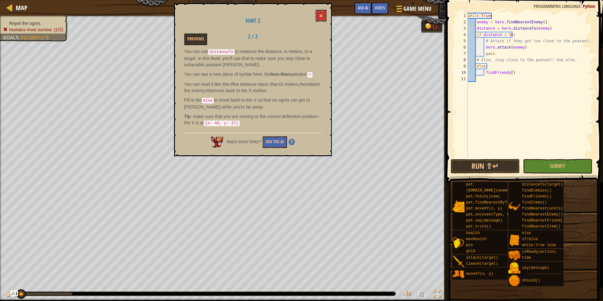
click at [517, 76] on div "while True : enemy = hero . findNearestEnemy ( ) distance = hero . distanceTo (…" at bounding box center [529, 92] width 127 height 158
click at [516, 74] on div "while True : enemy = hero . findNearestEnemy ( ) distance = hero . distanceTo (…" at bounding box center [529, 92] width 127 height 158
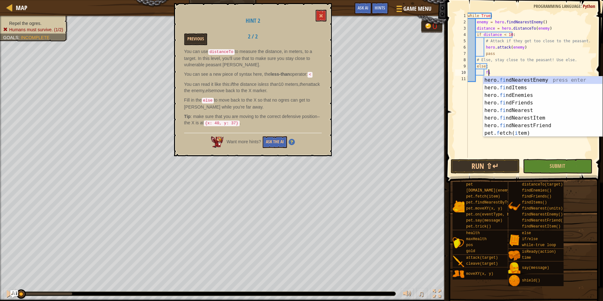
type textarea "f"
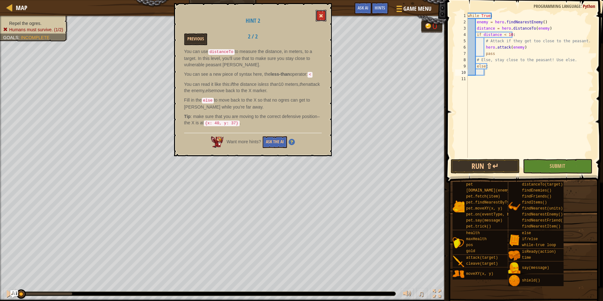
click at [323, 15] on button at bounding box center [321, 16] width 11 height 12
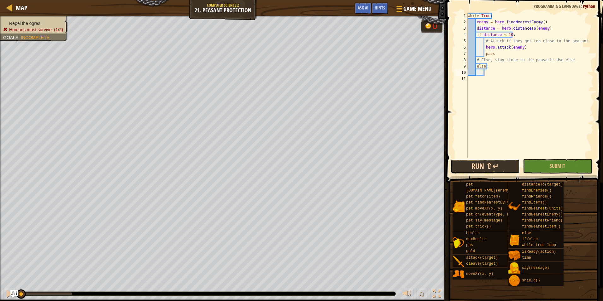
click at [484, 164] on button "Run ⇧↵" at bounding box center [485, 166] width 69 height 15
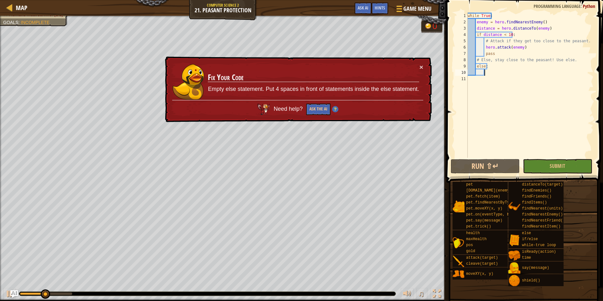
click at [426, 63] on div "× Fix Your Code Empty else statement. Put 4 spaces in front of statements insid…" at bounding box center [298, 89] width 268 height 66
click at [422, 66] on button "×" at bounding box center [421, 67] width 4 height 7
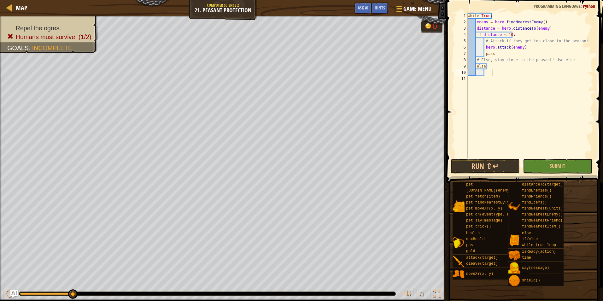
click at [492, 72] on div "while True : enemy = hero . findNearestEnemy ( ) distance = hero . distanceTo (…" at bounding box center [529, 92] width 127 height 158
click at [485, 72] on div "while True : enemy = hero . findNearestEnemy ( ) distance = hero . distanceTo (…" at bounding box center [529, 92] width 127 height 158
type textarea "f"
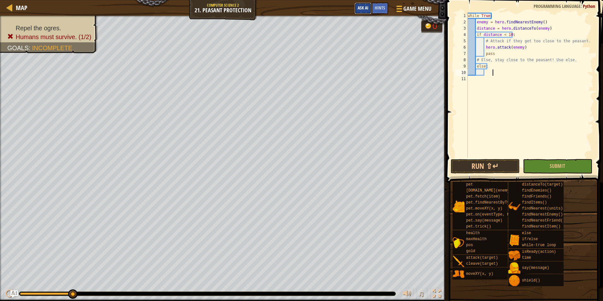
click at [365, 10] on span "Ask AI" at bounding box center [363, 8] width 11 height 6
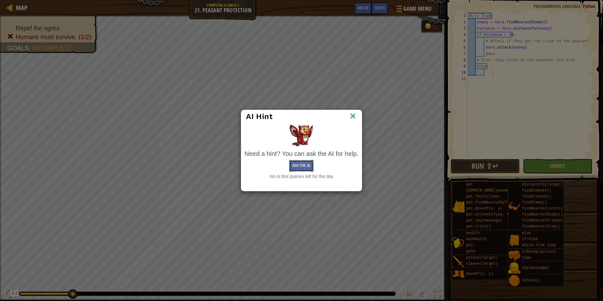
click at [309, 166] on button "Ask the AI" at bounding box center [301, 166] width 24 height 12
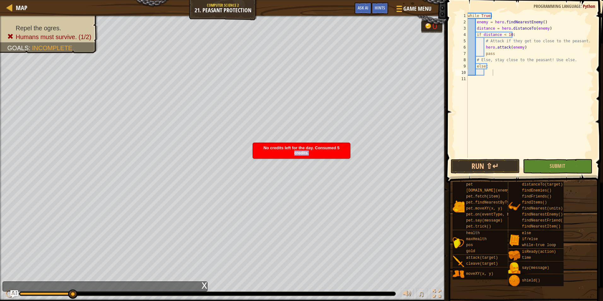
drag, startPoint x: 331, startPoint y: 153, endPoint x: 307, endPoint y: 146, distance: 25.0
click at [292, 150] on div "No credits left for the day. Consumed 5 credits." at bounding box center [301, 150] width 97 height 15
drag, startPoint x: 512, startPoint y: 75, endPoint x: 509, endPoint y: 78, distance: 4.7
click at [511, 77] on div "while True : enemy = hero . findNearestEnemy ( ) distance = hero . distanceTo (…" at bounding box center [529, 92] width 127 height 158
click at [497, 72] on div "while True : enemy = hero . findNearestEnemy ( ) distance = hero . distanceTo (…" at bounding box center [529, 92] width 127 height 158
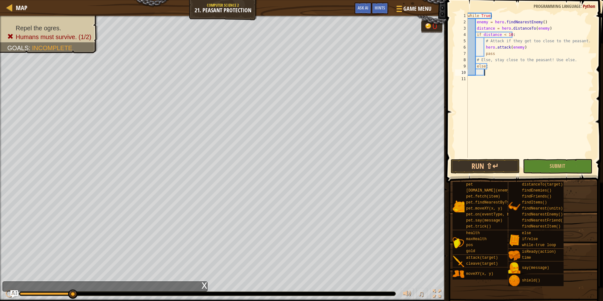
scroll to position [3, 1]
drag, startPoint x: 503, startPoint y: 155, endPoint x: 498, endPoint y: 159, distance: 6.3
click at [499, 157] on div "while True : enemy = hero . findNearestEnemy ( ) distance = hero . distanceTo (…" at bounding box center [529, 92] width 127 height 158
drag, startPoint x: 498, startPoint y: 159, endPoint x: 494, endPoint y: 162, distance: 5.1
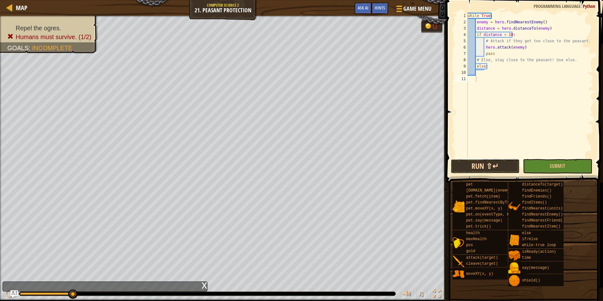
click at [496, 161] on button "Run ⇧↵" at bounding box center [485, 166] width 69 height 15
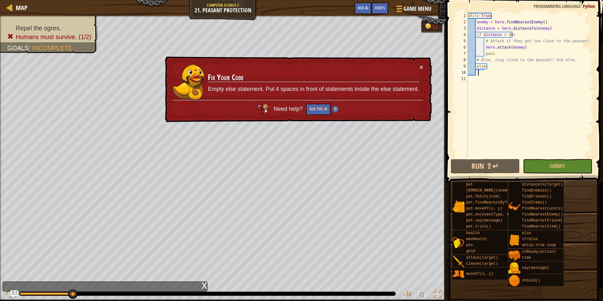
click at [478, 73] on div "while True : enemy = hero . findNearestEnemy ( ) distance = hero . distanceTo (…" at bounding box center [529, 92] width 127 height 158
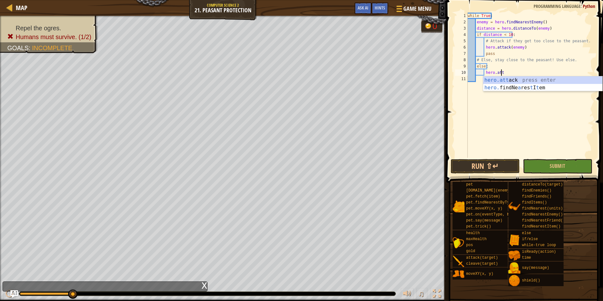
scroll to position [3, 3]
click at [502, 82] on div "hero.[PERSON_NAME] press enter" at bounding box center [542, 87] width 119 height 23
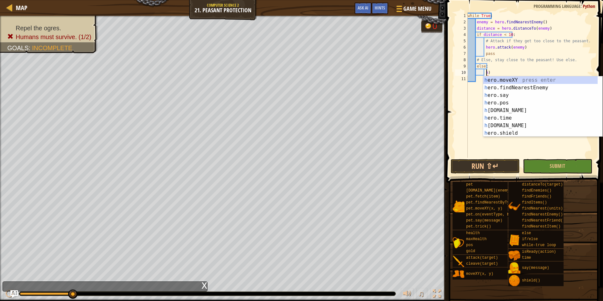
type textarea ")"
click at [510, 79] on div "hero .moveXY press enter hero .findNearestEnemy press enter hero .say press ent…" at bounding box center [540, 114] width 114 height 76
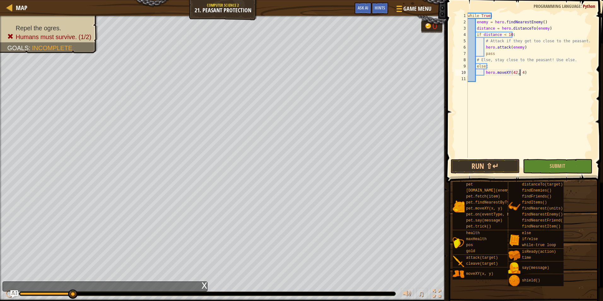
scroll to position [3, 4]
click at [557, 159] on button "Submit" at bounding box center [557, 166] width 69 height 15
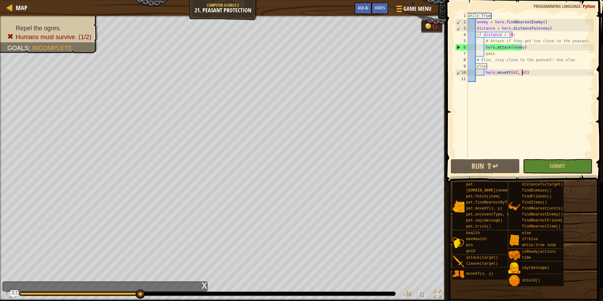
click at [514, 73] on div "while True : enemy = hero . findNearestEnemy ( ) distance = hero . distanceTo (…" at bounding box center [529, 92] width 127 height 158
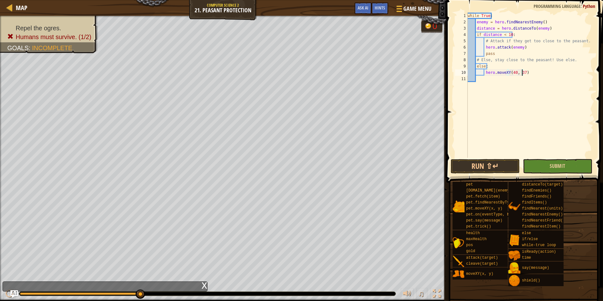
type textarea "hero.moveXY(40, 37)"
click at [535, 160] on button "Submit" at bounding box center [557, 166] width 69 height 15
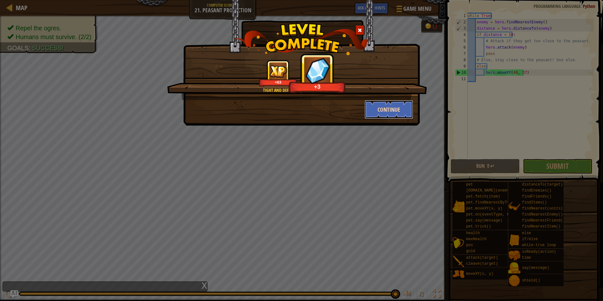
click at [401, 112] on button "Continue" at bounding box center [389, 109] width 49 height 19
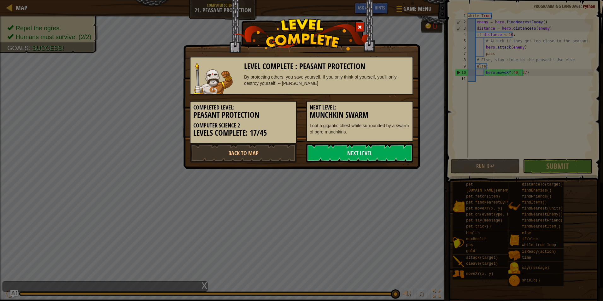
click at [399, 102] on div "Next Level: Munchkin Swarm Loot a gigantic chest while surrounded by a swarm of…" at bounding box center [359, 121] width 107 height 41
click at [350, 149] on link "Next Level" at bounding box center [359, 152] width 107 height 19
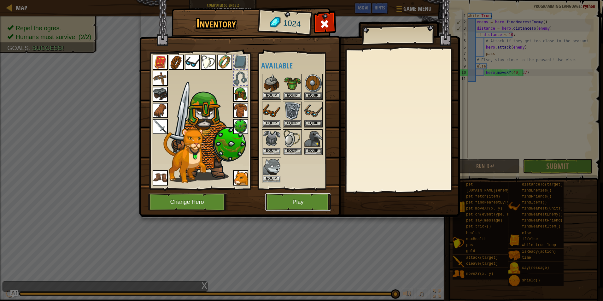
click at [285, 201] on button "Play" at bounding box center [298, 201] width 66 height 17
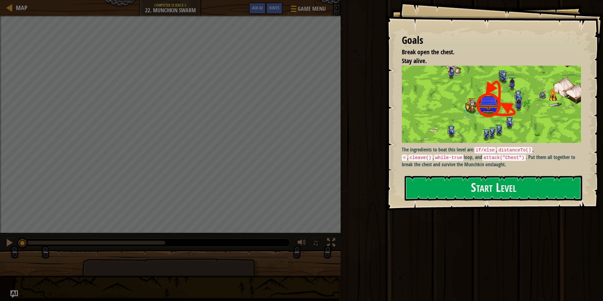
click at [444, 203] on div "Goals Break open the chest. Stay alive. The ingredients to beat this level are:…" at bounding box center [494, 105] width 217 height 210
click at [447, 192] on button "Start Level" at bounding box center [494, 188] width 178 height 25
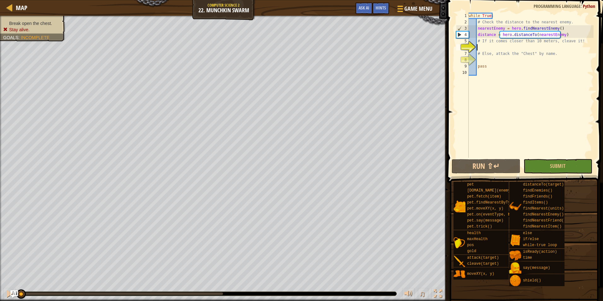
scroll to position [3, 1]
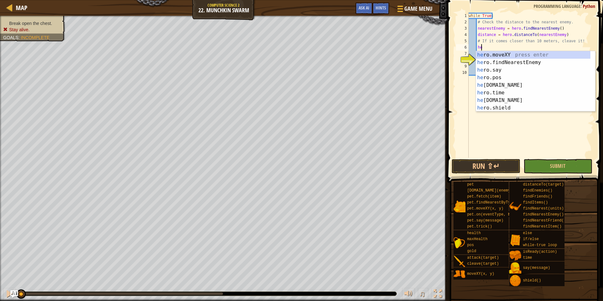
type textarea "h"
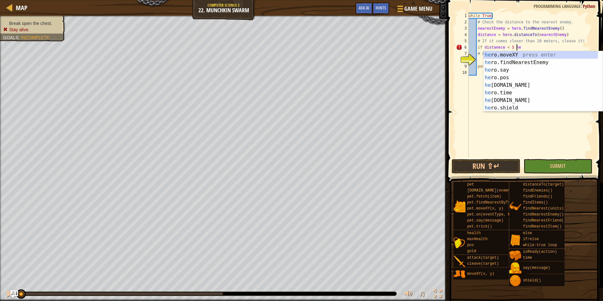
scroll to position [3, 3]
type textarea "if distanece < 5"
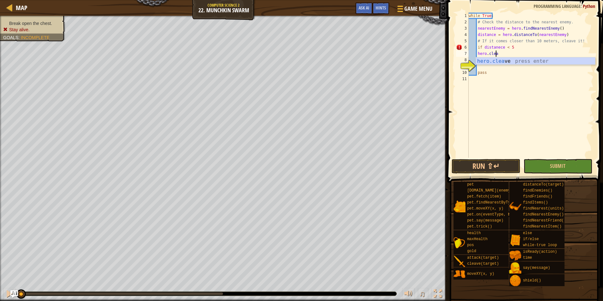
scroll to position [3, 2]
click at [485, 53] on div "while True : # Check the distance to the nearest enemy. nearestEnemy = hero . f…" at bounding box center [530, 92] width 126 height 158
click at [517, 61] on div "hero . isRead y press enter" at bounding box center [535, 68] width 119 height 23
click at [523, 52] on div "while True : # Check the distance to the nearest enemy. nearestEnemy = hero . f…" at bounding box center [530, 92] width 126 height 158
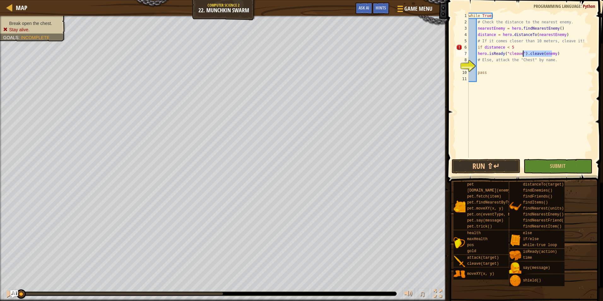
drag, startPoint x: 555, startPoint y: 54, endPoint x: 524, endPoint y: 55, distance: 30.9
click at [524, 55] on div "while True : # Check the distance to the nearest enemy. nearestEnemy = hero . f…" at bounding box center [530, 92] width 126 height 158
type textarea "hero.isReady("cleave")"
click at [497, 64] on div "while True : # Check the distance to the nearest enemy. nearestEnemy = hero . f…" at bounding box center [530, 92] width 126 height 158
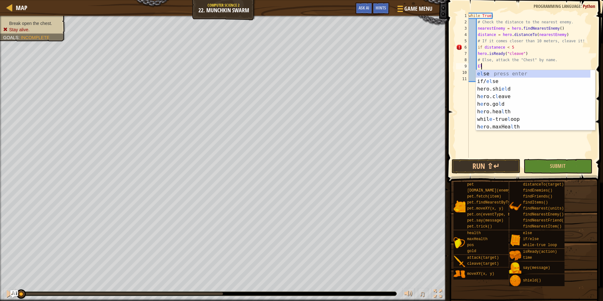
scroll to position [3, 1]
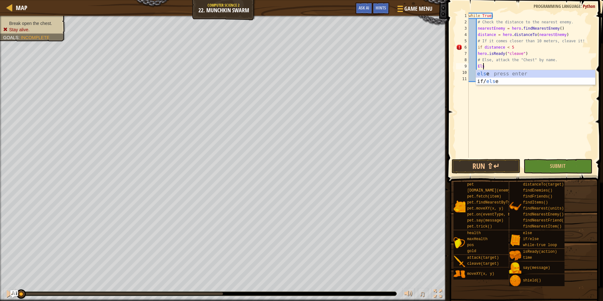
type textarea "Else"
click at [553, 75] on div "else press enter if/ else press enter" at bounding box center [535, 85] width 119 height 30
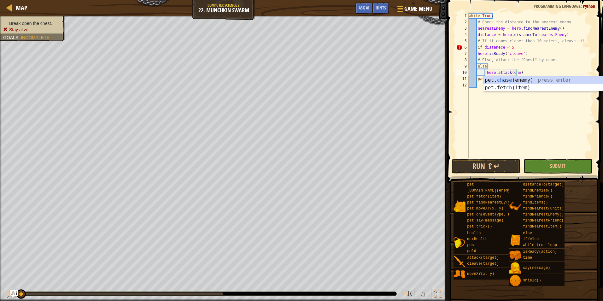
scroll to position [3, 4]
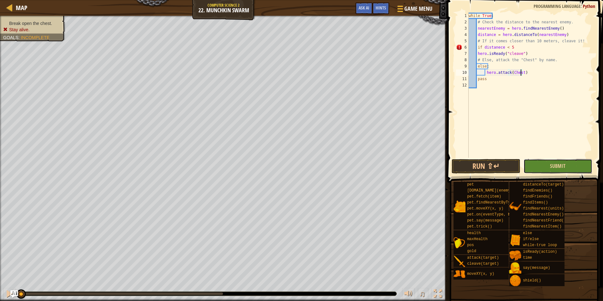
click at [579, 167] on button "Submit" at bounding box center [557, 166] width 69 height 15
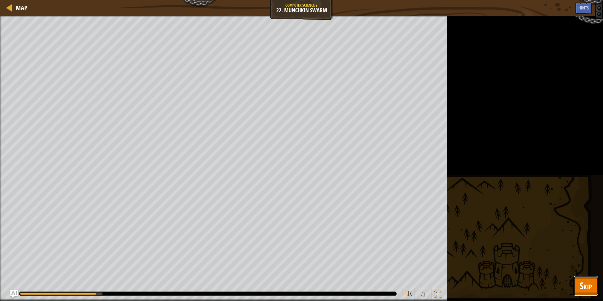
click at [580, 280] on span "Skip" at bounding box center [586, 285] width 12 height 13
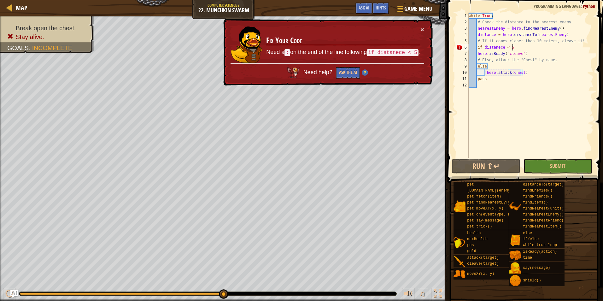
scroll to position [3, 3]
click at [526, 48] on div "while True : # Check the distance to the nearest enemy. nearestEnemy = hero . f…" at bounding box center [530, 92] width 126 height 158
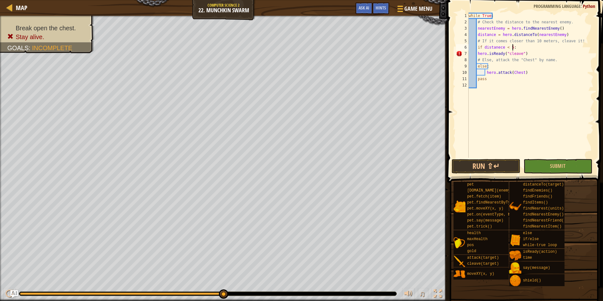
click at [523, 53] on div "while True : # Check the distance to the nearest enemy. nearestEnemy = hero . f…" at bounding box center [530, 92] width 126 height 158
click at [551, 163] on span "Submit" at bounding box center [557, 165] width 15 height 7
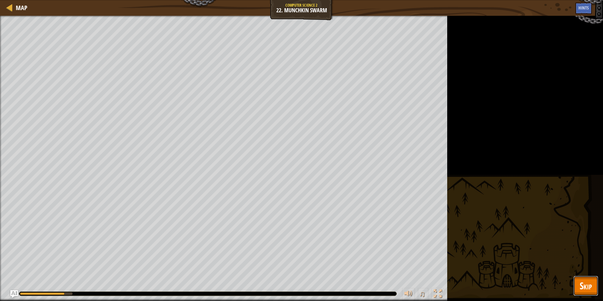
click at [598, 288] on button "Skip" at bounding box center [585, 286] width 25 height 20
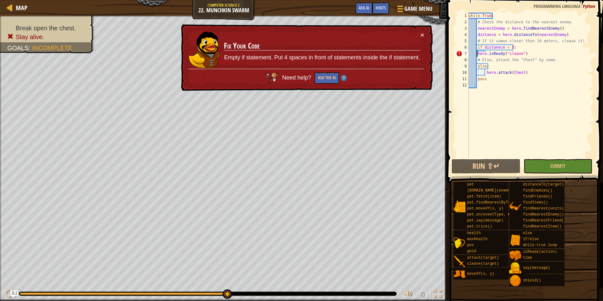
click at [476, 56] on div "while True : # Check the distance to the nearest enemy. nearestEnemy = hero . f…" at bounding box center [530, 92] width 126 height 158
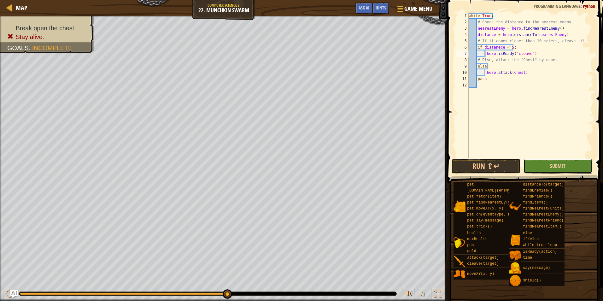
click at [570, 167] on button "Submit" at bounding box center [557, 166] width 69 height 15
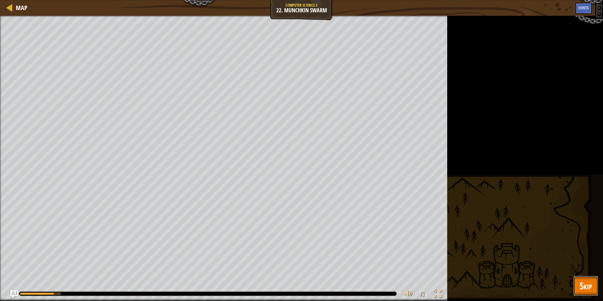
click at [575, 282] on button "Skip" at bounding box center [585, 286] width 25 height 20
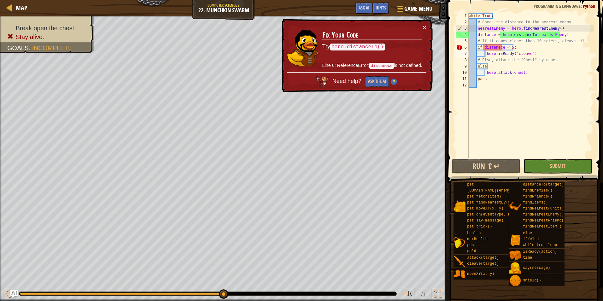
click at [483, 45] on div "while True : # Check the distance to the nearest enemy. nearestEnemy = hero . f…" at bounding box center [530, 92] width 126 height 158
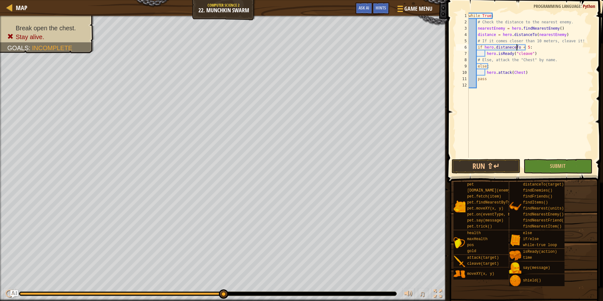
scroll to position [3, 4]
click at [569, 165] on button "Submit" at bounding box center [557, 166] width 69 height 15
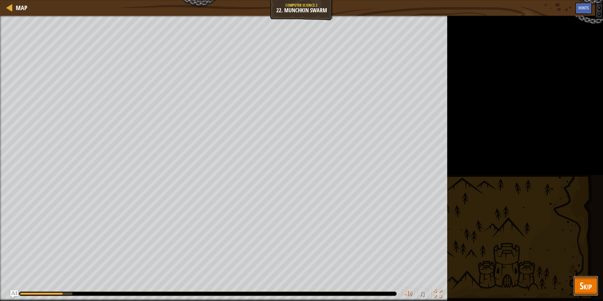
click at [580, 278] on button "Skip" at bounding box center [585, 286] width 25 height 20
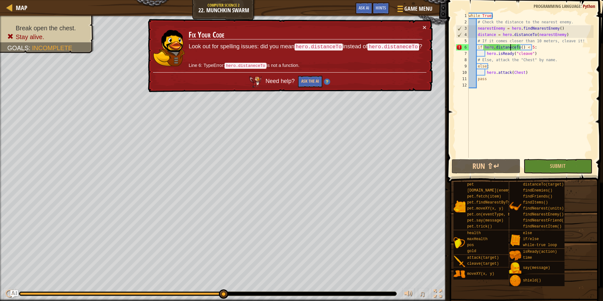
click at [509, 46] on div "while True : # Check the distance to the nearest enemy. nearestEnemy = hero . f…" at bounding box center [530, 92] width 126 height 158
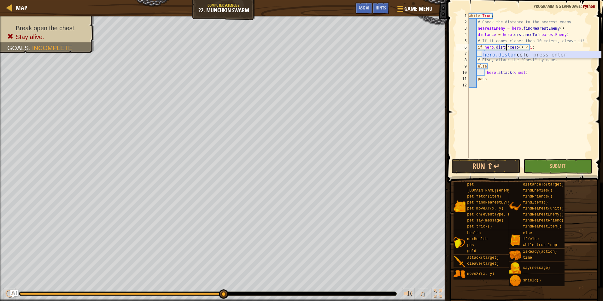
click at [526, 55] on div "hero.distan ceTo press enter" at bounding box center [541, 62] width 119 height 23
click at [542, 47] on div "while True : # Check the distance to the nearest enemy. nearestEnemy = hero . f…" at bounding box center [530, 92] width 126 height 158
type textarea "if hero.distanceTo(Chest):"
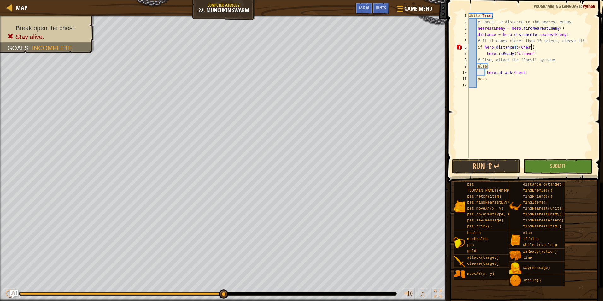
scroll to position [3, 5]
